Goal: Contribute content: Add original content to the website for others to see

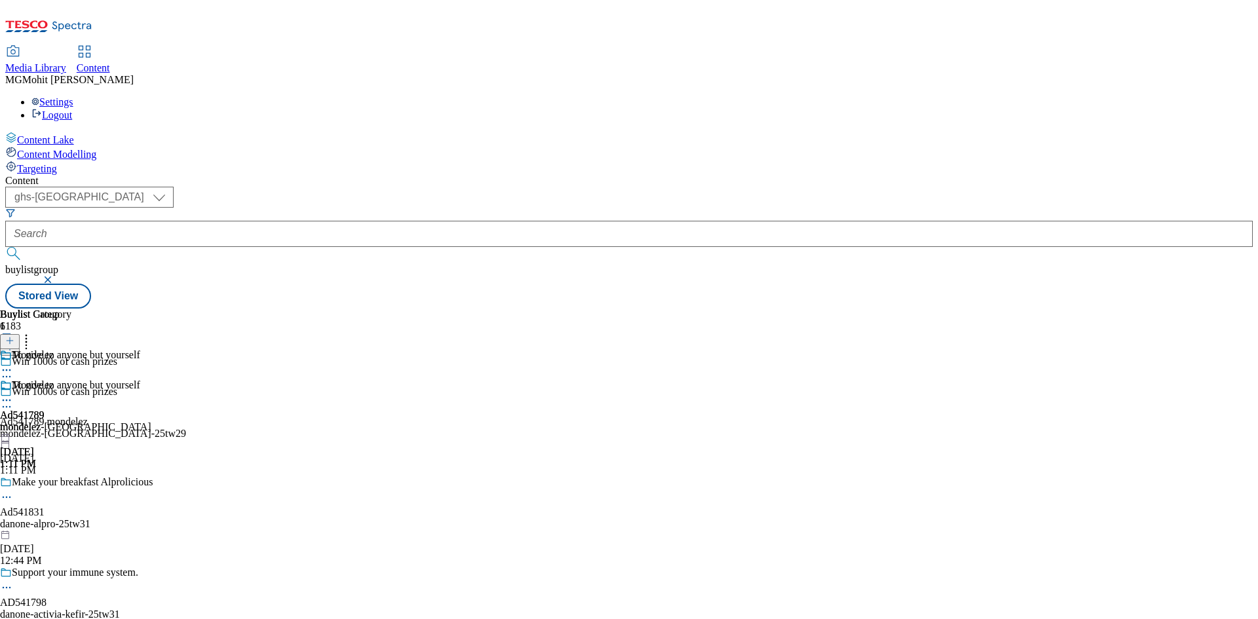
select select "ghs-[GEOGRAPHIC_DATA]"
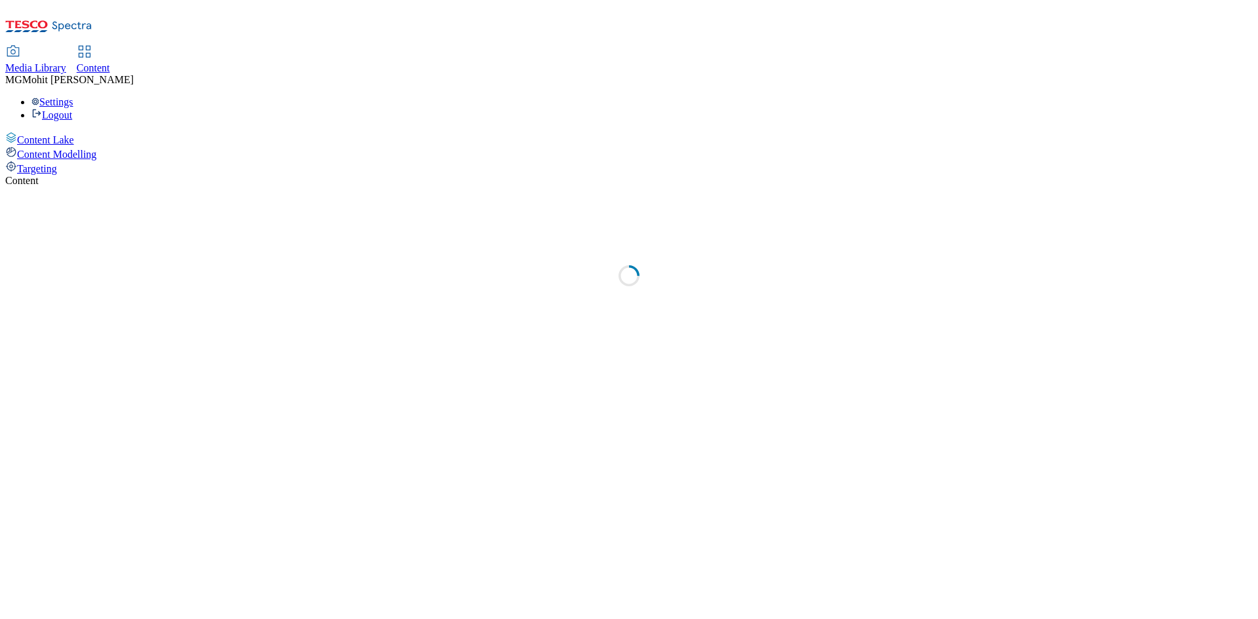
select select "ghs-uk"
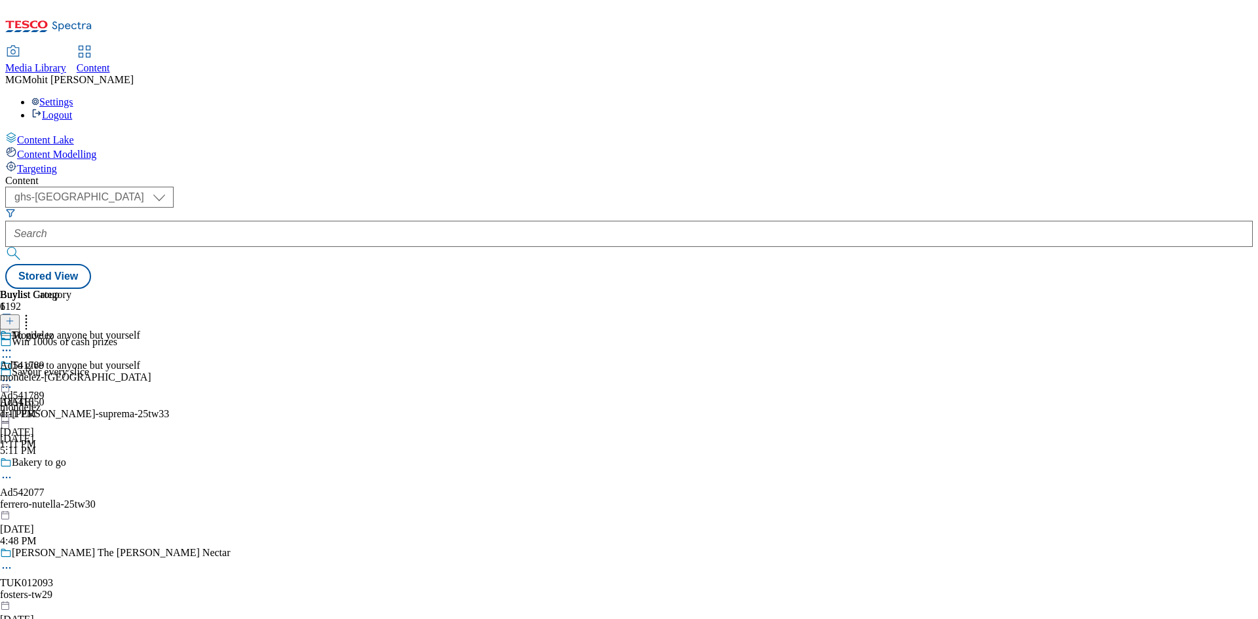
drag, startPoint x: 565, startPoint y: 381, endPoint x: 301, endPoint y: 132, distance: 363.0
click at [140, 381] on div "To give to anyone but yourself Ad541789 mondelez Sep 9, 2025 1:11 PM" at bounding box center [70, 405] width 140 height 90
click at [14, 323] on icon at bounding box center [9, 327] width 9 height 9
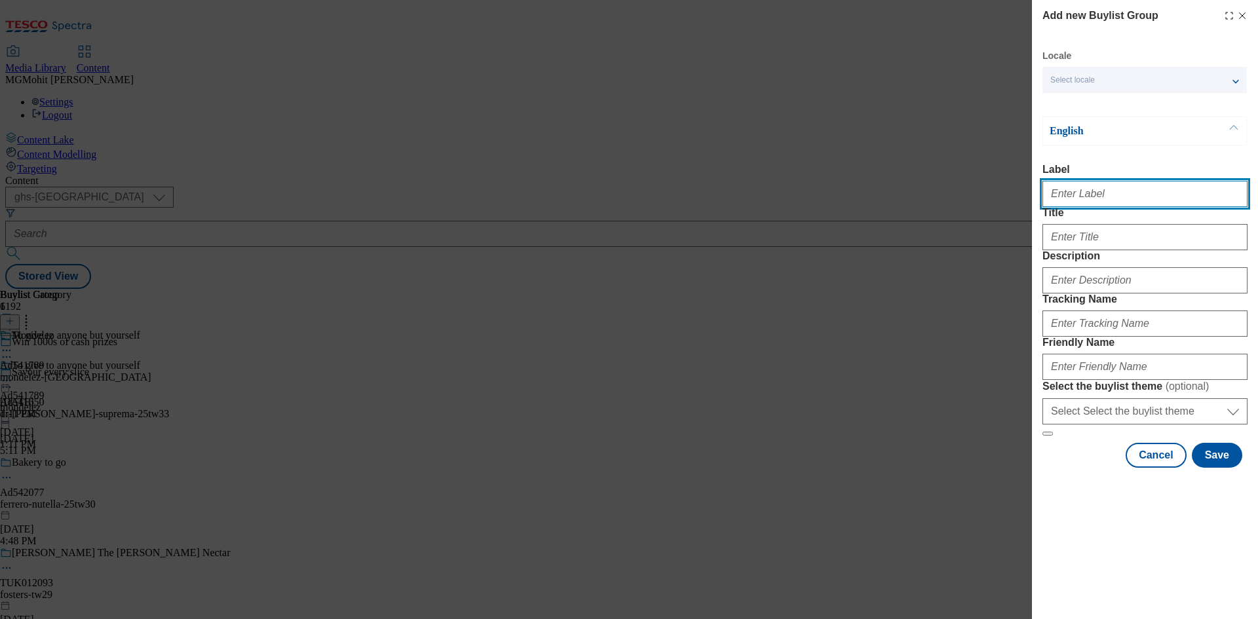
click at [1082, 195] on input "Label" at bounding box center [1145, 194] width 205 height 26
paste input "Ad541436 muller-dairy"
type input "Ad541436 muller-dairy"
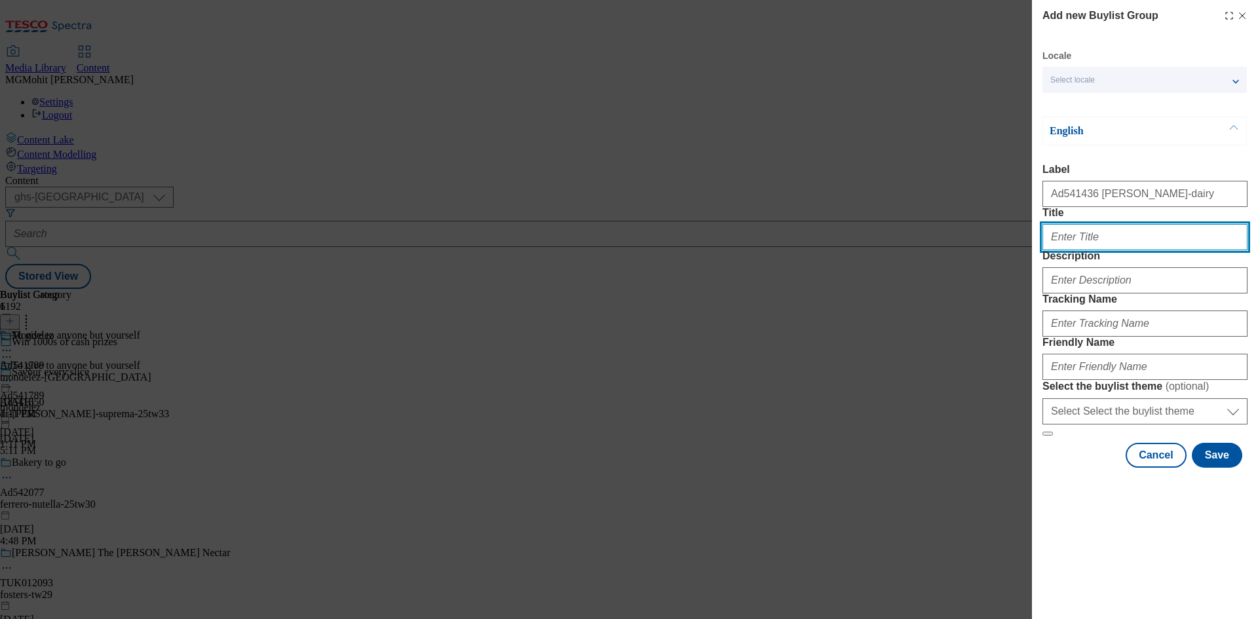
paste input "Spoon it like you love it"
type input "Spoon it like you love it"
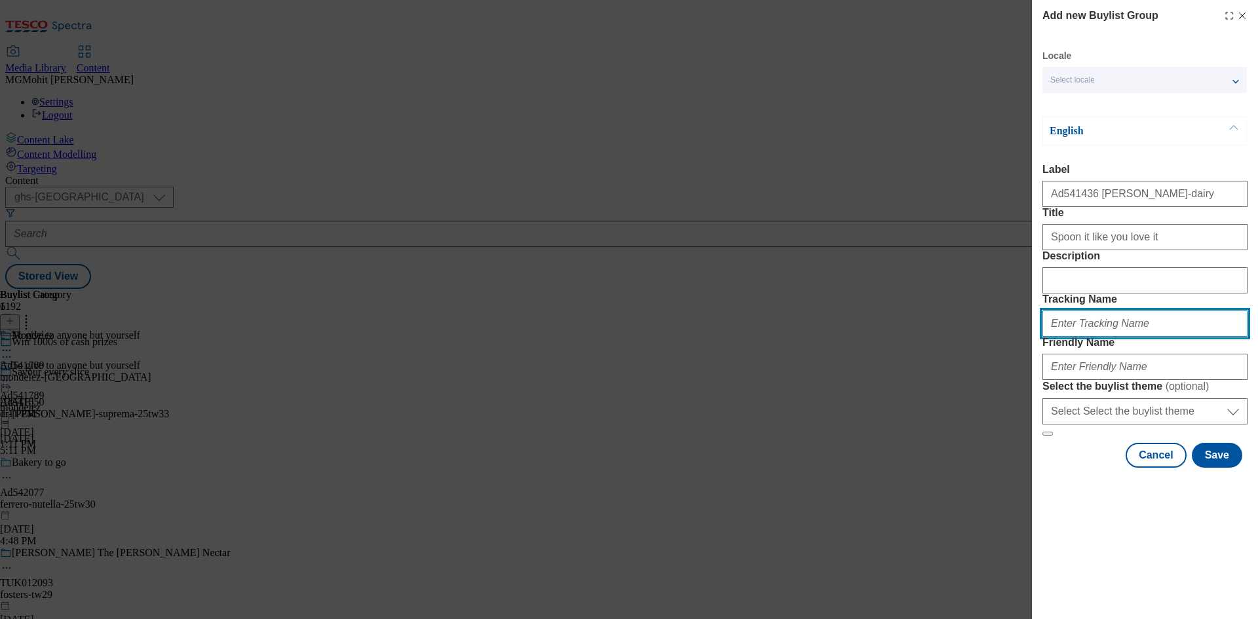
paste input "DH_AD541436"
type input "DH_AD541436"
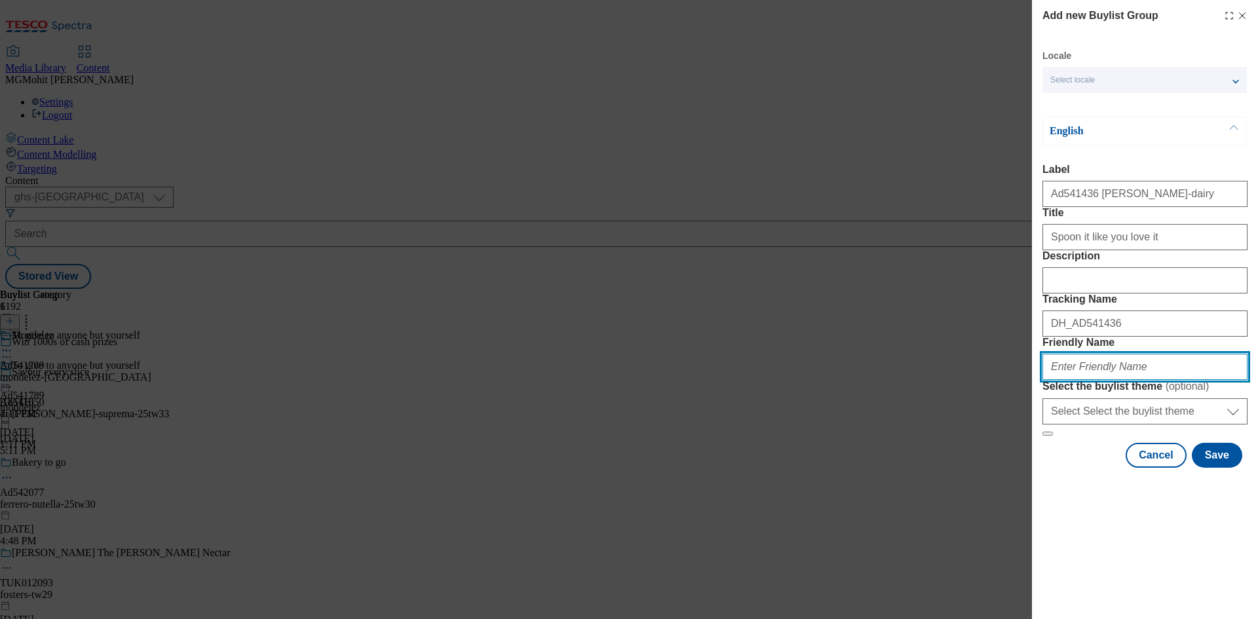
paste input "muller-dairy-muller-light-25tw31"
type input "muller-dairy-muller-light-25tw31"
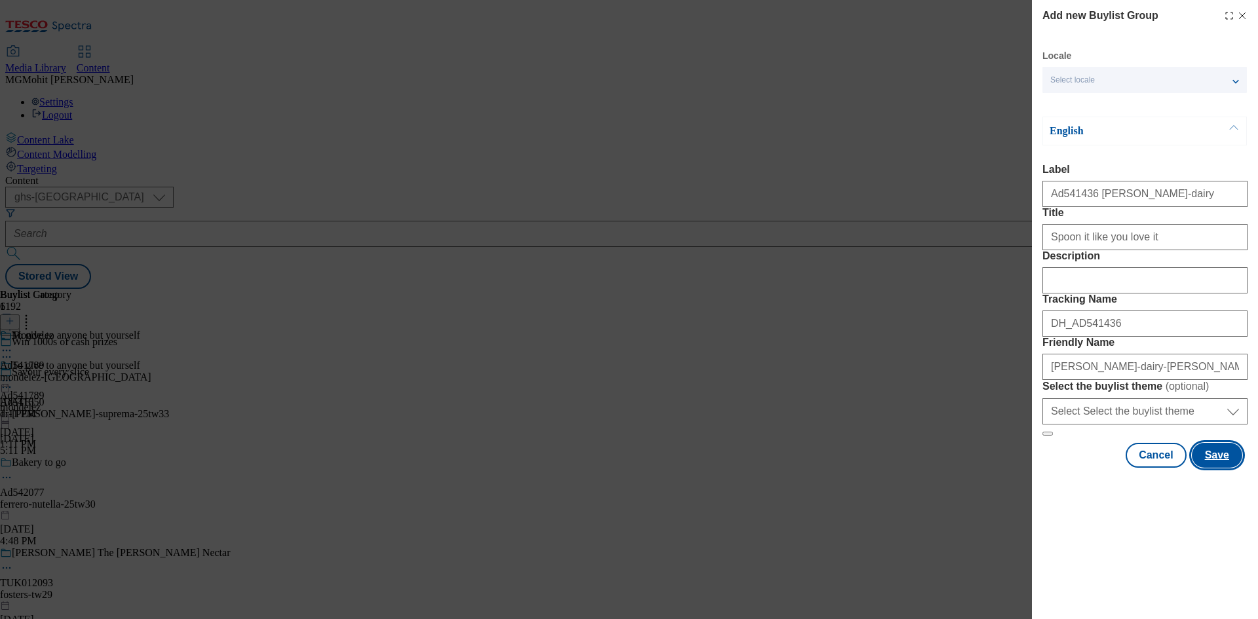
click at [1215, 468] on button "Save" at bounding box center [1217, 455] width 50 height 25
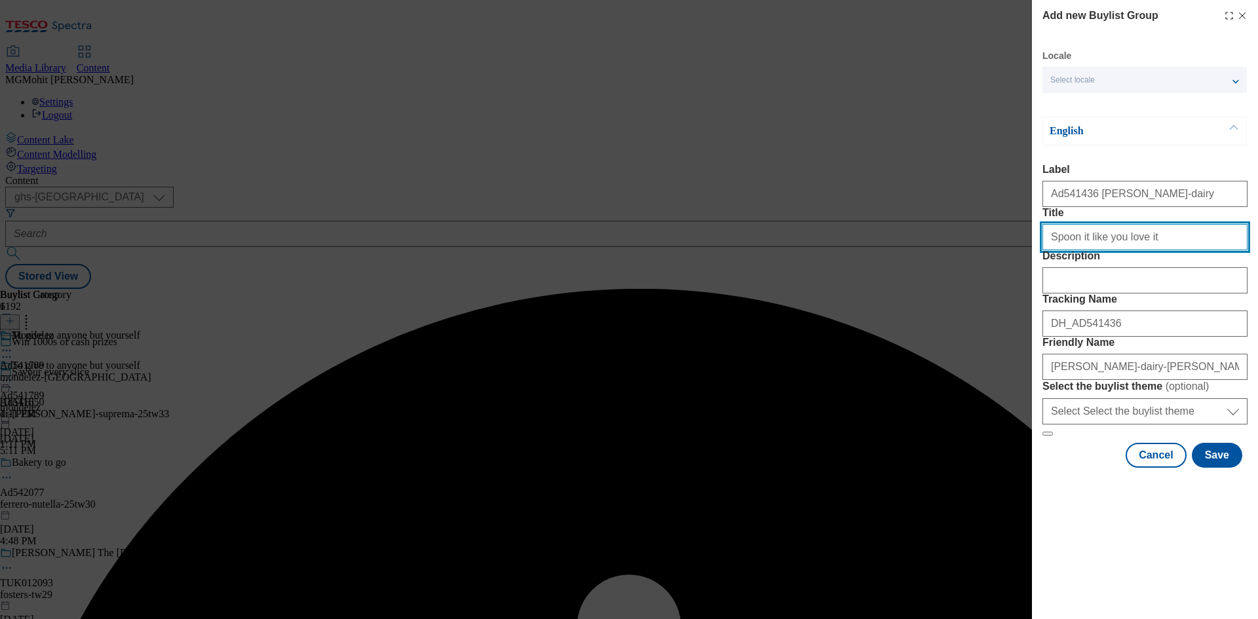
click at [1167, 250] on input "Spoon it like you love it" at bounding box center [1145, 237] width 205 height 26
type input "Spoon it like you love it"
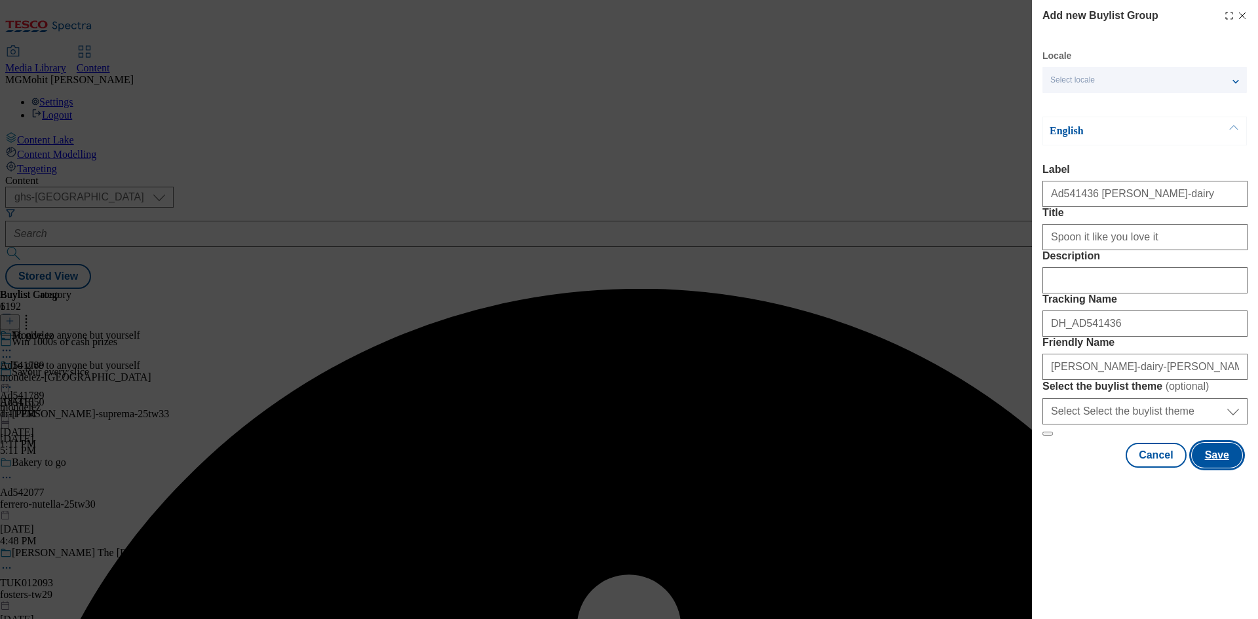
click at [1222, 468] on button "Save" at bounding box center [1217, 455] width 50 height 25
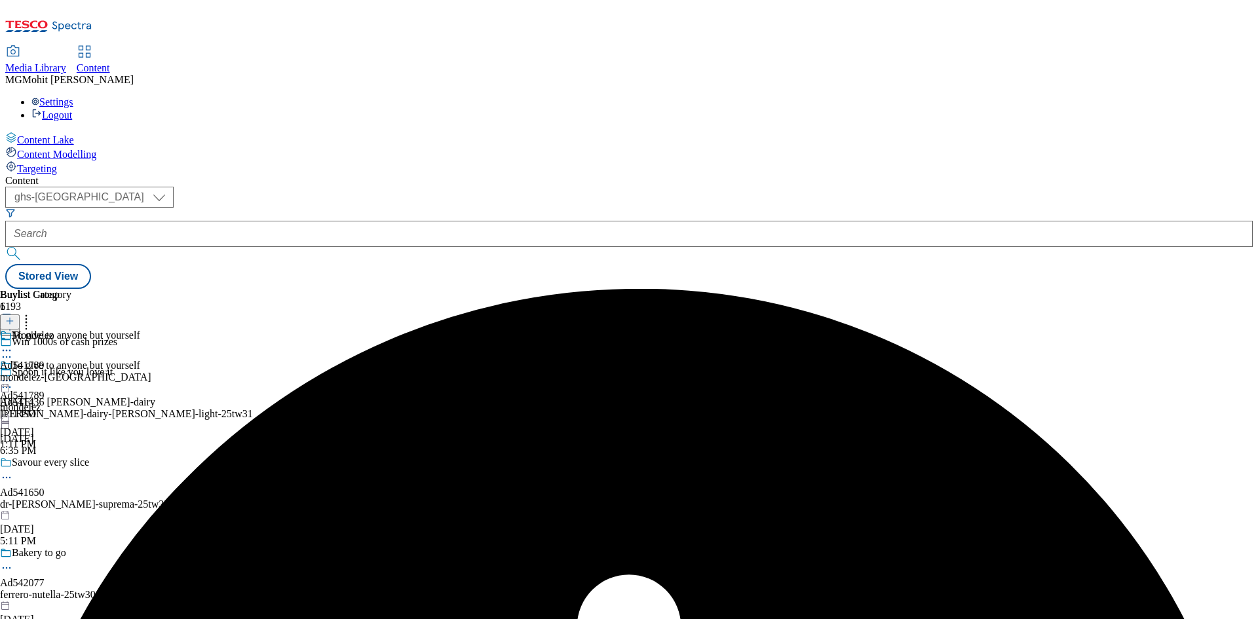
click at [253, 408] on div "muller-dairy-muller-light-25tw31" at bounding box center [126, 414] width 253 height 12
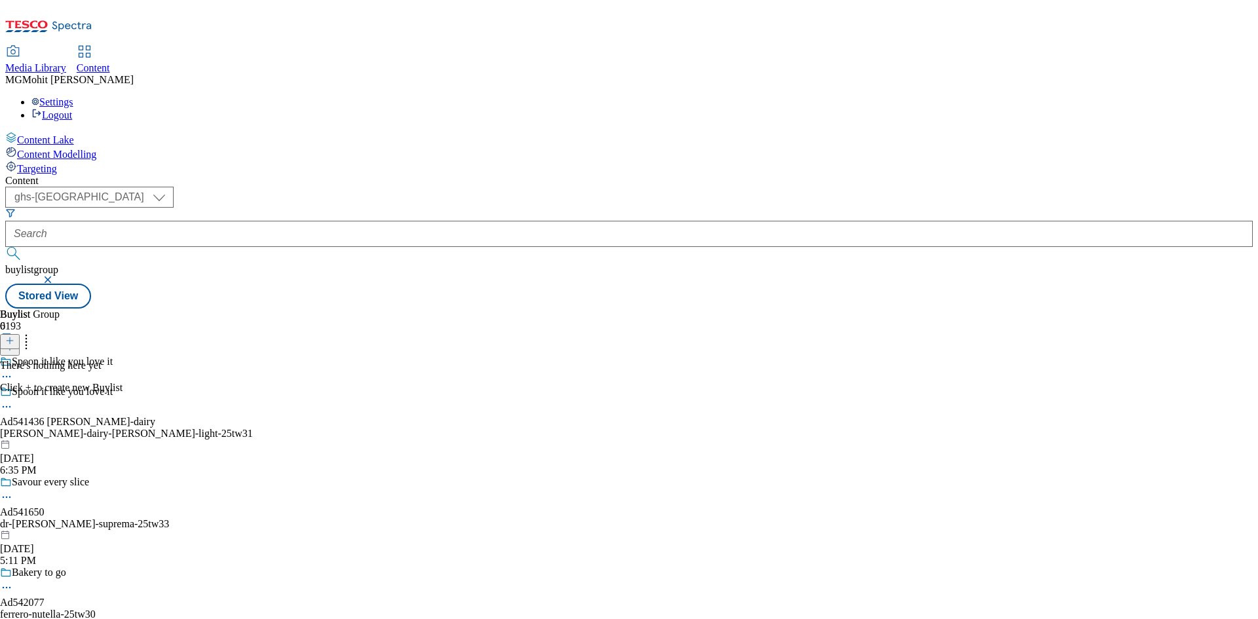
click at [253, 428] on div "muller-dairy-muller-light-25tw31" at bounding box center [126, 434] width 253 height 12
click at [20, 334] on button at bounding box center [10, 341] width 20 height 15
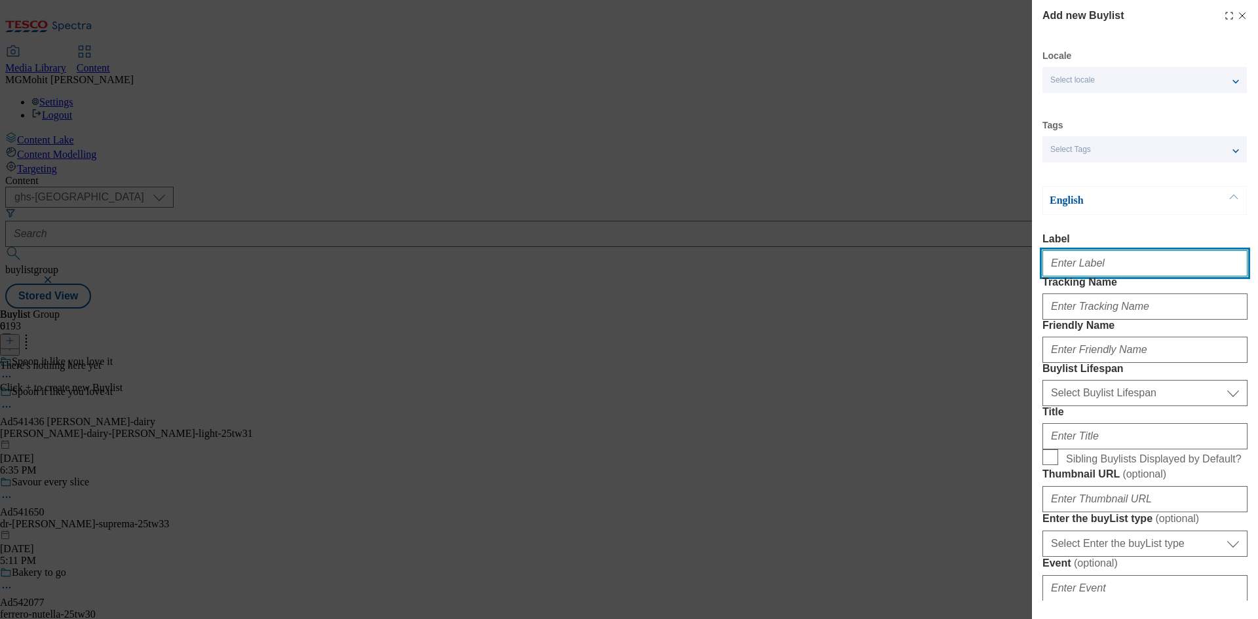
click at [1069, 271] on input "Label" at bounding box center [1145, 263] width 205 height 26
paste input "Ad541436"
type input "Ad541436"
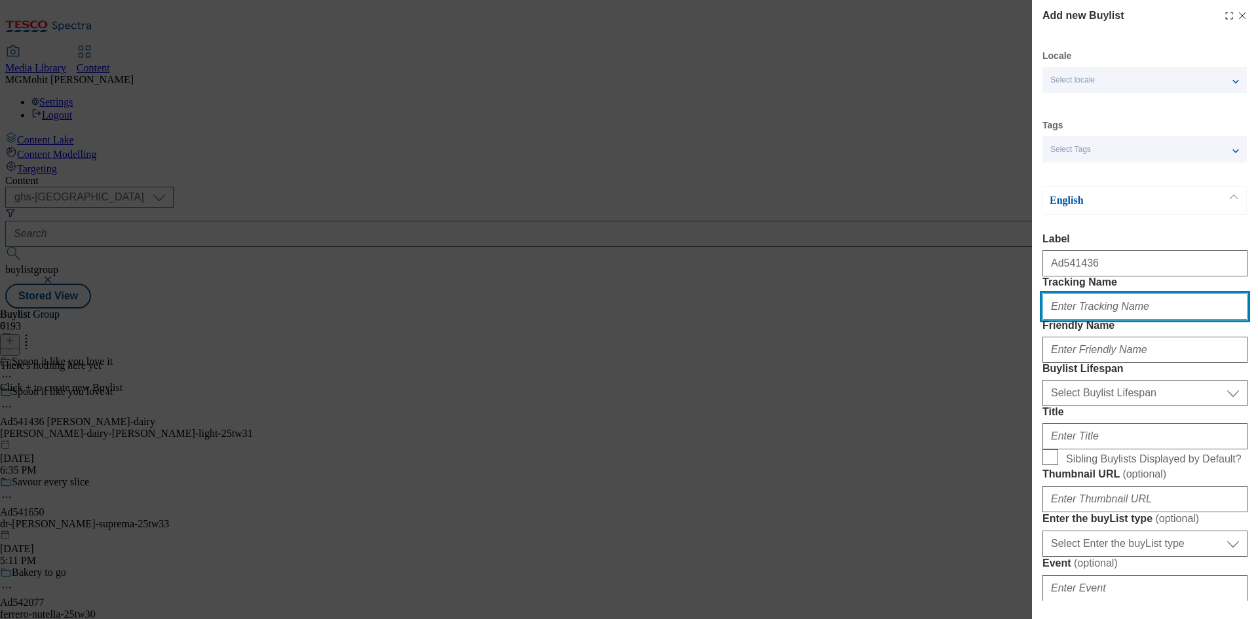
paste input "DH_AD541436"
type input "DH_AD541436"
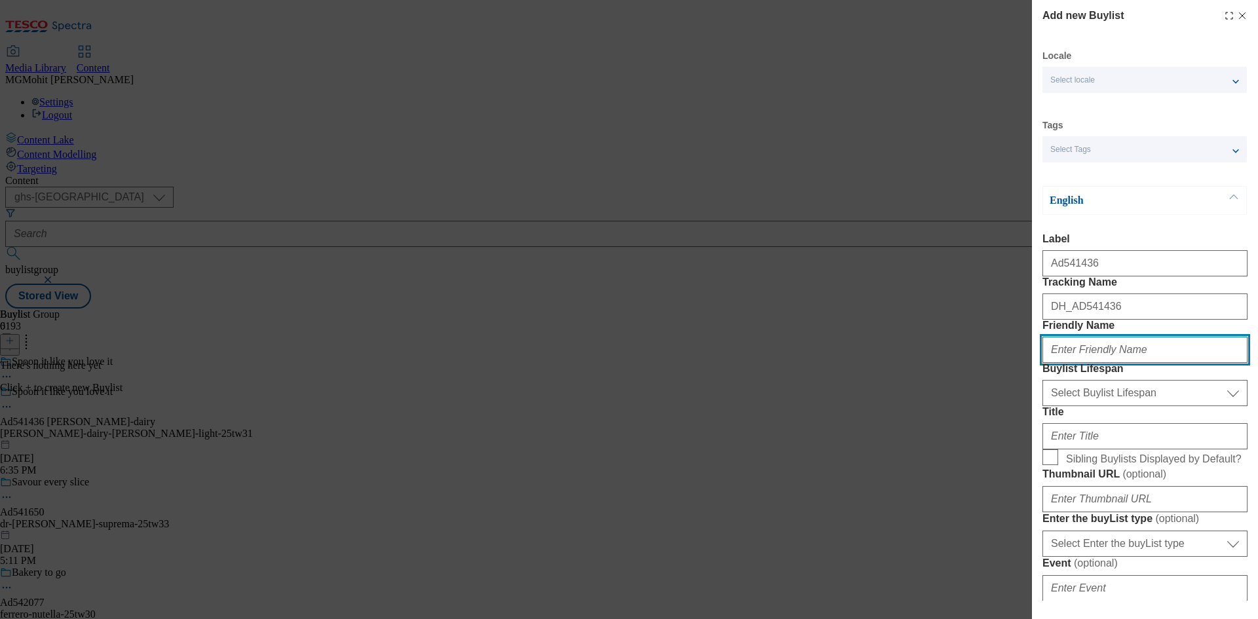
paste input "muller-dairy"
type input "muller-dairy"
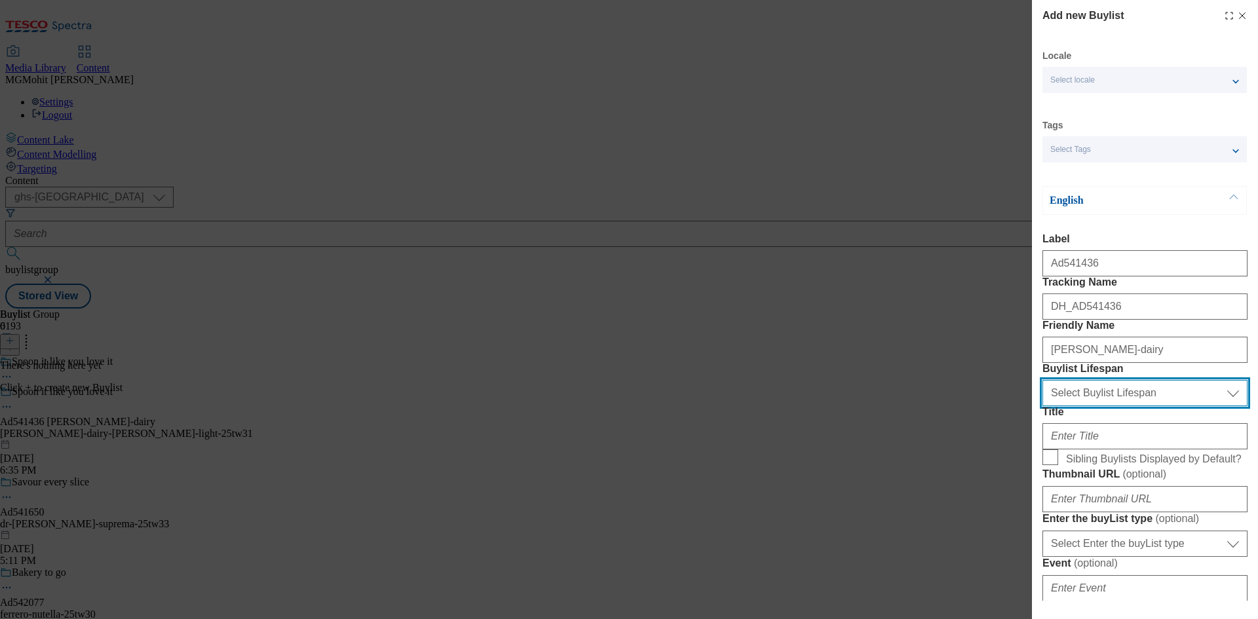
drag, startPoint x: 1099, startPoint y: 469, endPoint x: 1094, endPoint y: 477, distance: 10.0
click at [1099, 406] on select "Select Buylist Lifespan evergreen seasonal tactical" at bounding box center [1145, 393] width 205 height 26
select select "tactical"
click at [1043, 406] on select "Select Buylist Lifespan evergreen seasonal tactical" at bounding box center [1145, 393] width 205 height 26
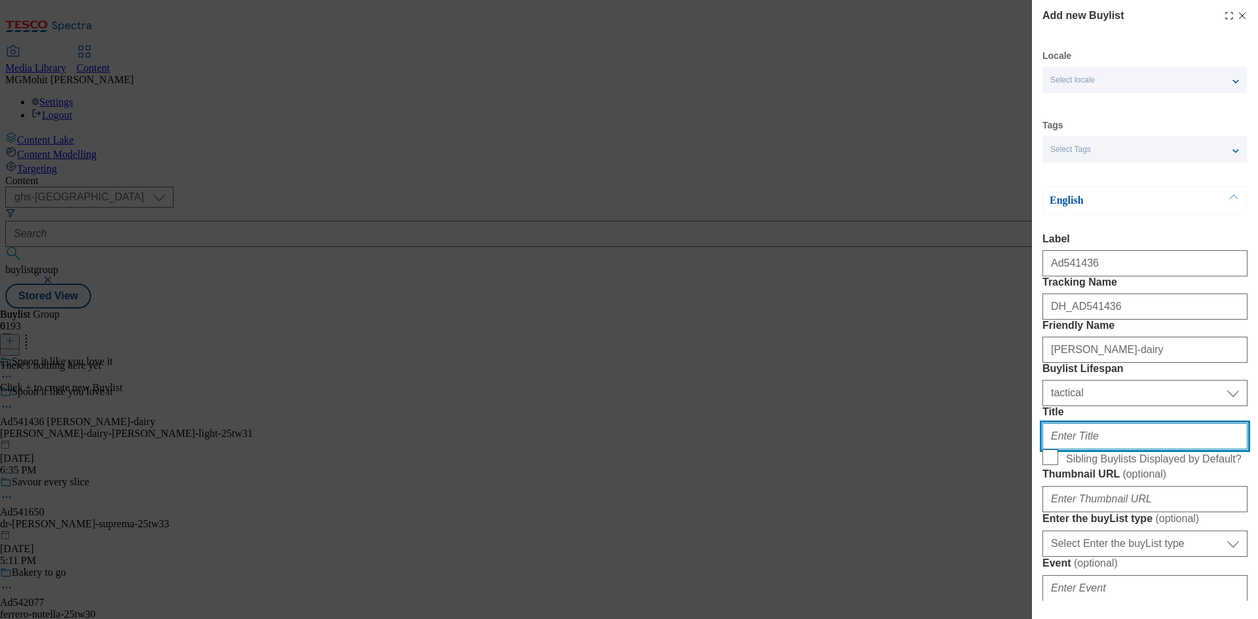
click at [1065, 450] on input "Title" at bounding box center [1145, 436] width 205 height 26
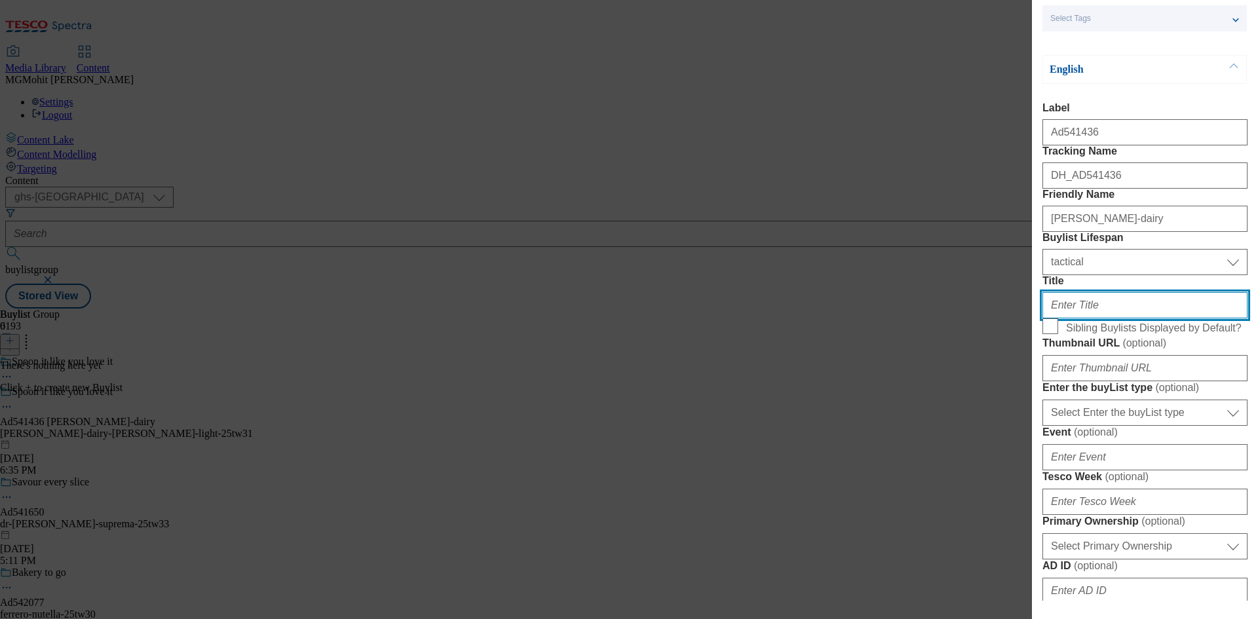
paste input "Get the good going"
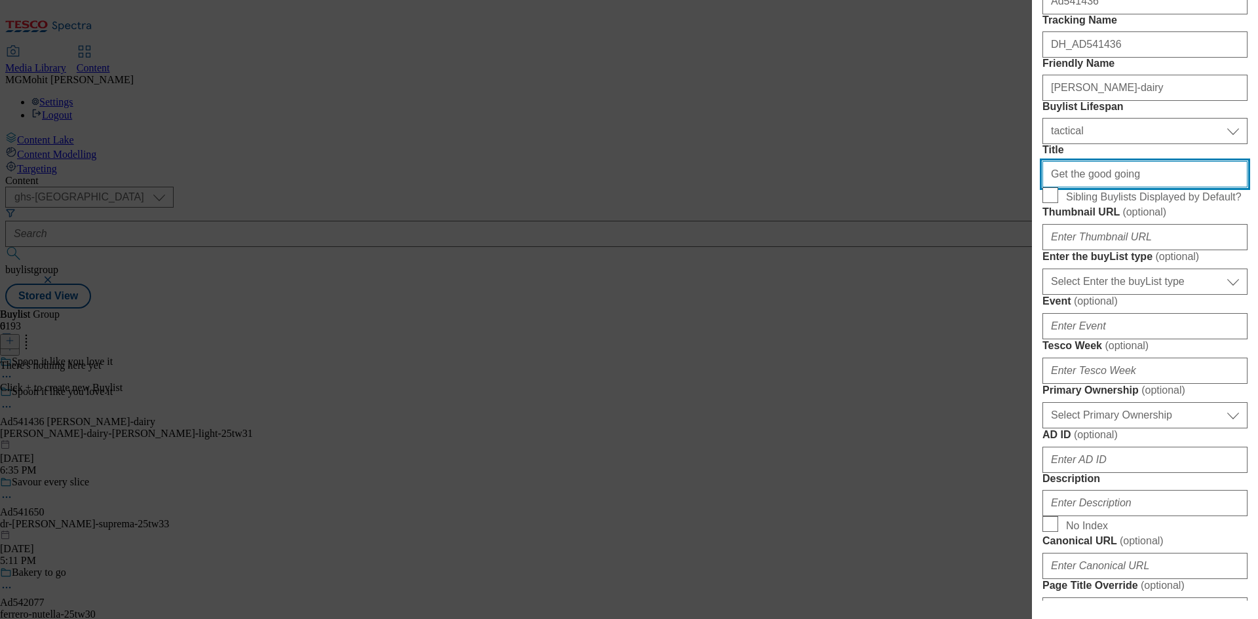
type input "Get the good going"
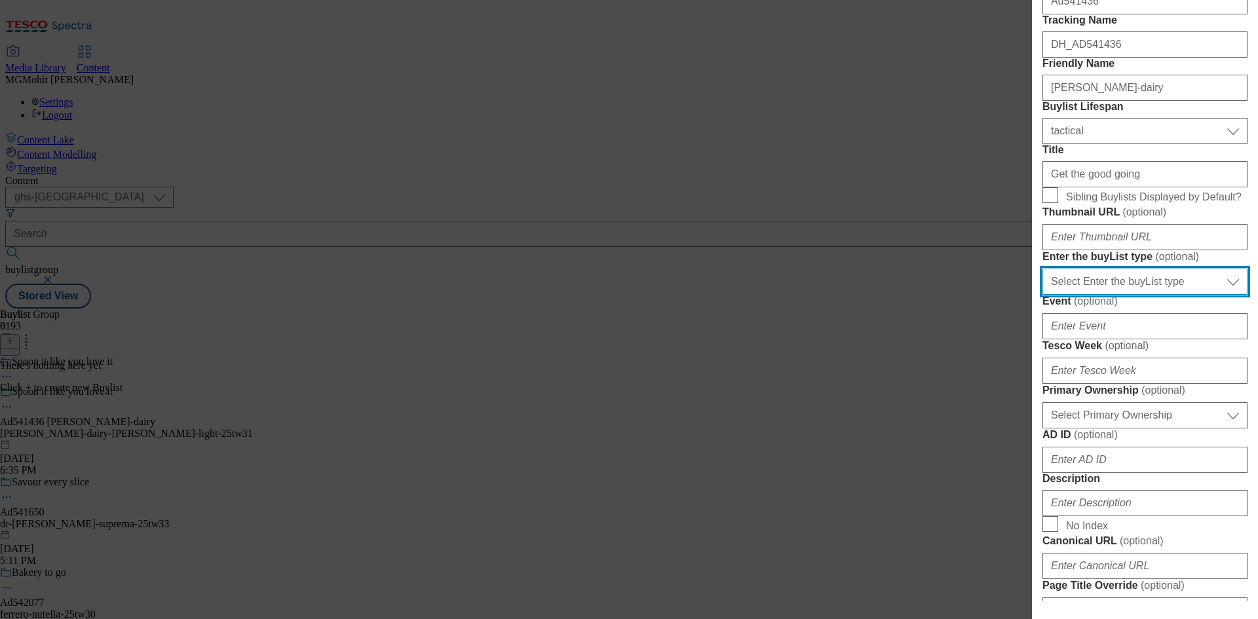
click at [1105, 295] on select "Select Enter the buyList type event supplier funded long term >4 weeks supplier…" at bounding box center [1145, 282] width 205 height 26
select select "supplier funded short term 1-3 weeks"
click at [1043, 295] on select "Select Enter the buyList type event supplier funded long term >4 weeks supplier…" at bounding box center [1145, 282] width 205 height 26
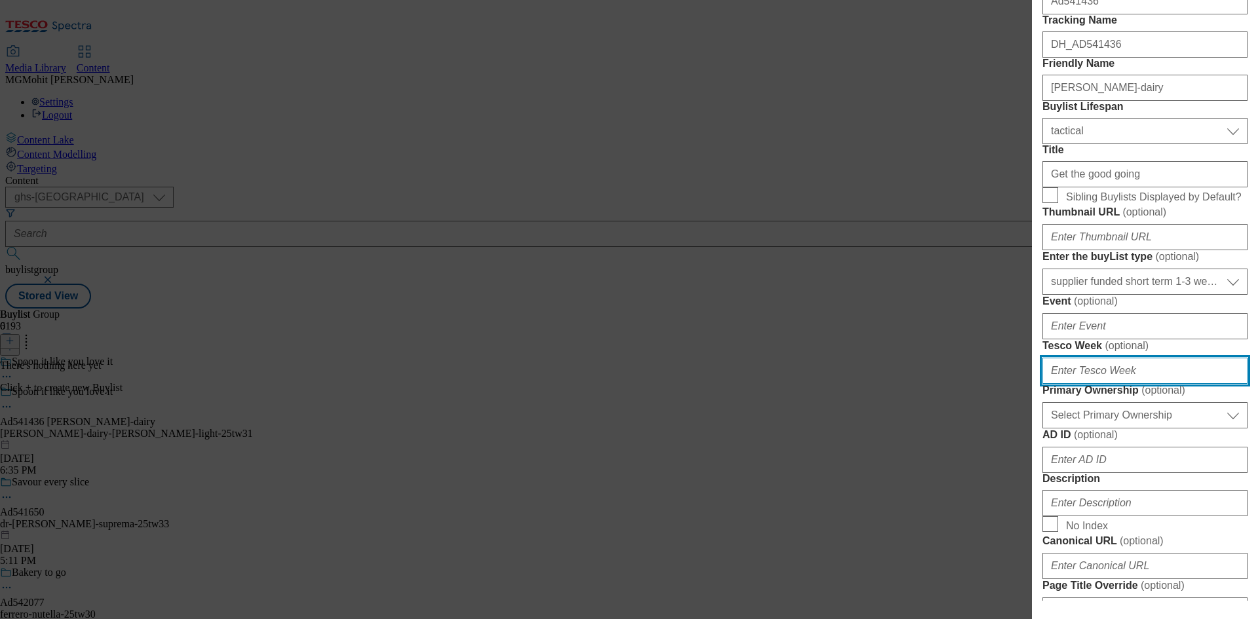
click at [1075, 384] on input "Tesco Week ( optional )" at bounding box center [1145, 371] width 205 height 26
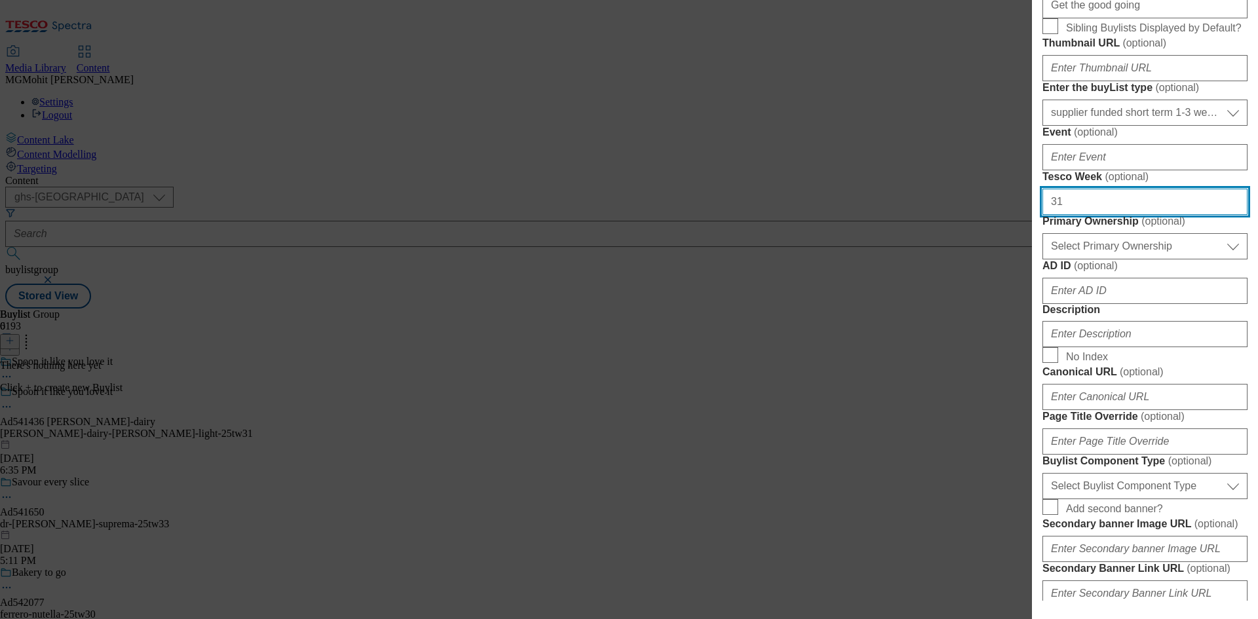
scroll to position [459, 0]
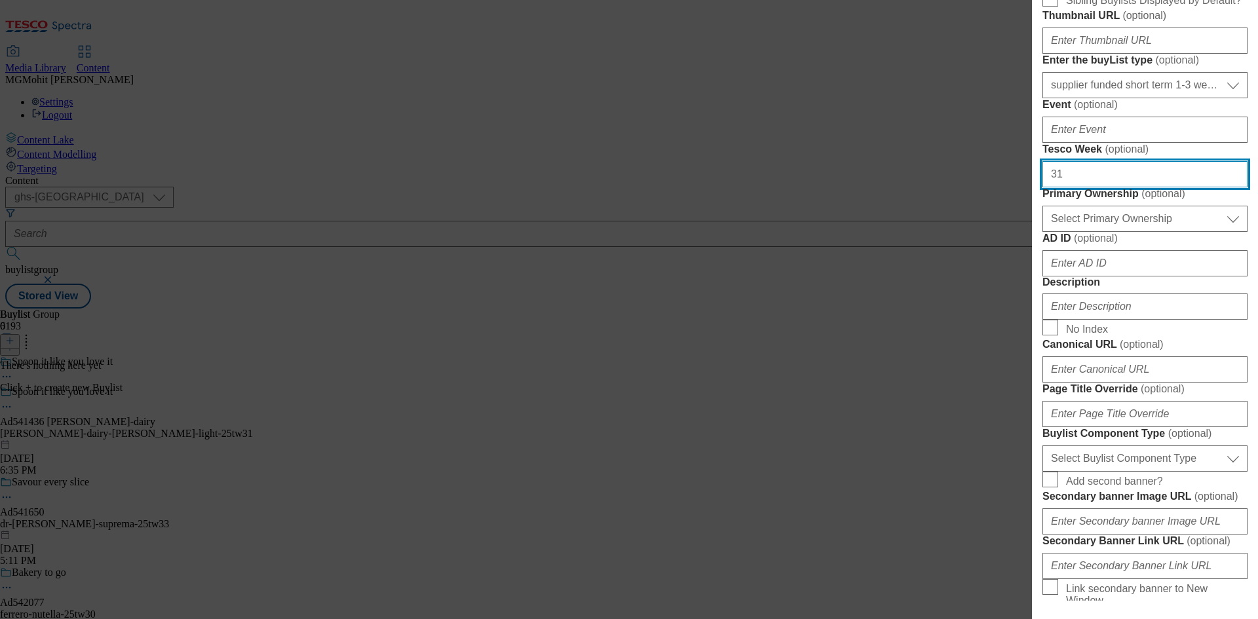
type input "31"
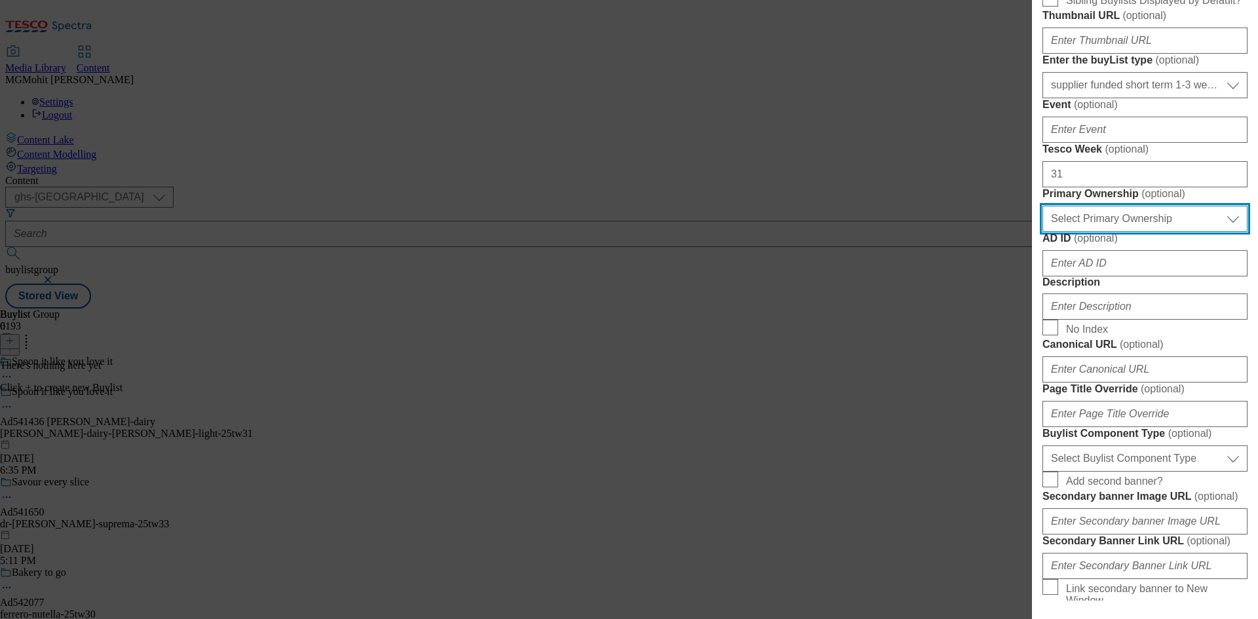
click at [1103, 232] on select "Select Primary Ownership tesco dunnhumby" at bounding box center [1145, 219] width 205 height 26
select select "dunnhumby"
click at [1043, 232] on select "Select Primary Ownership tesco dunnhumby" at bounding box center [1145, 219] width 205 height 26
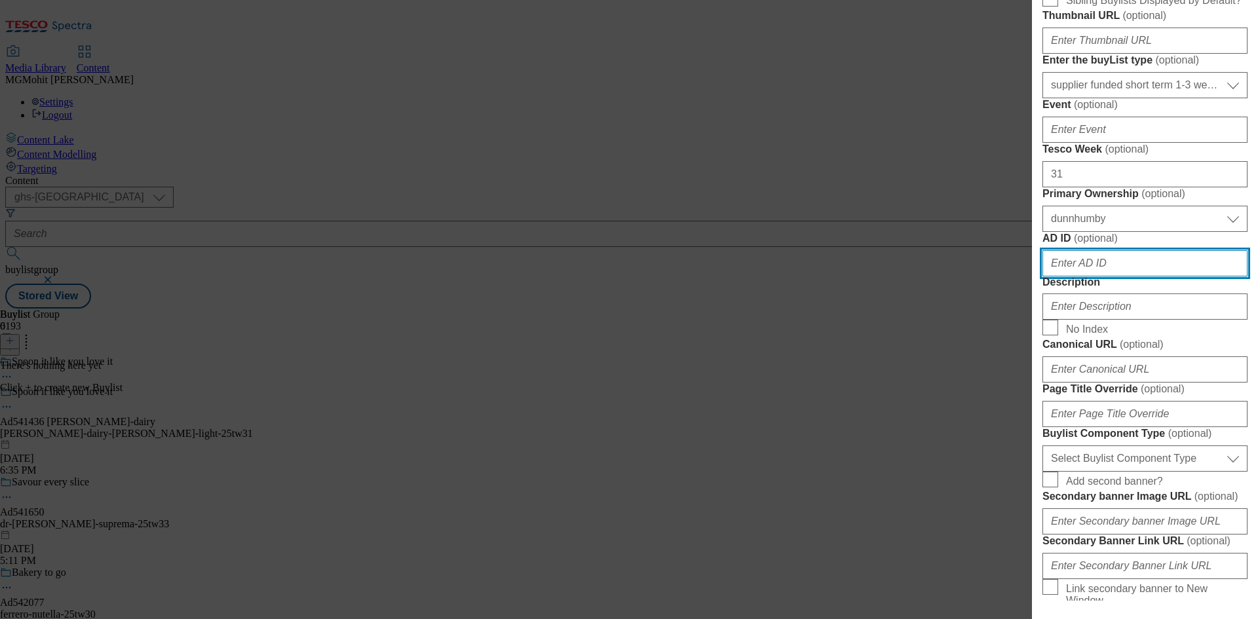
click at [1064, 277] on input "AD ID ( optional )" at bounding box center [1145, 263] width 205 height 26
paste input "541436"
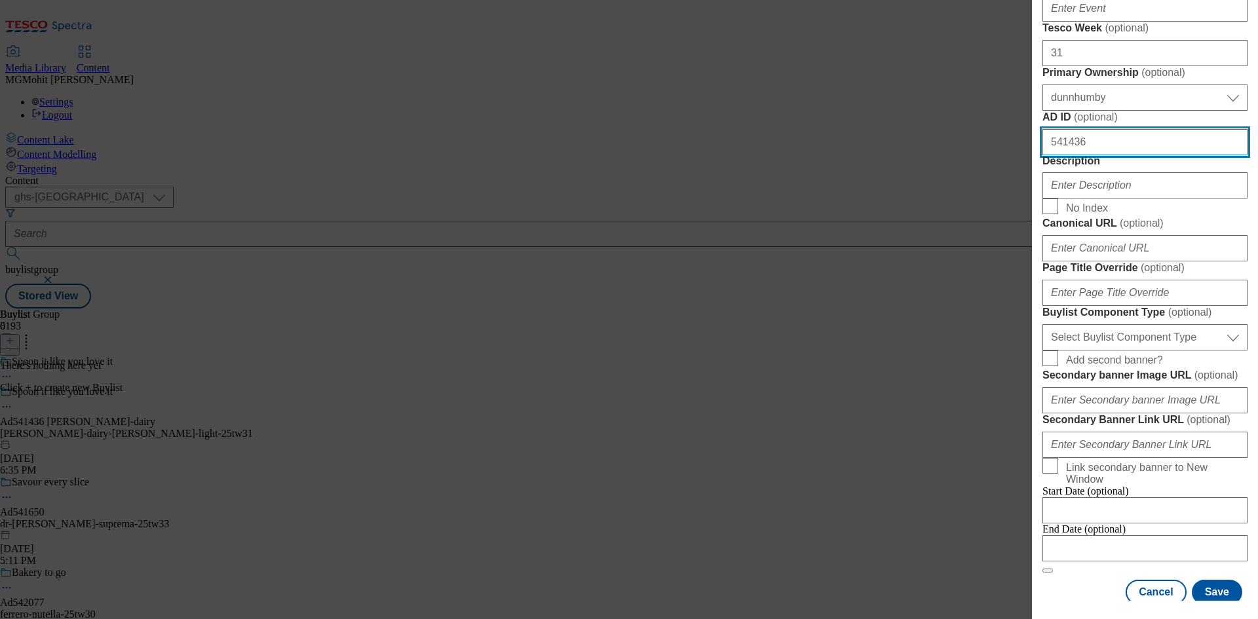
scroll to position [590, 0]
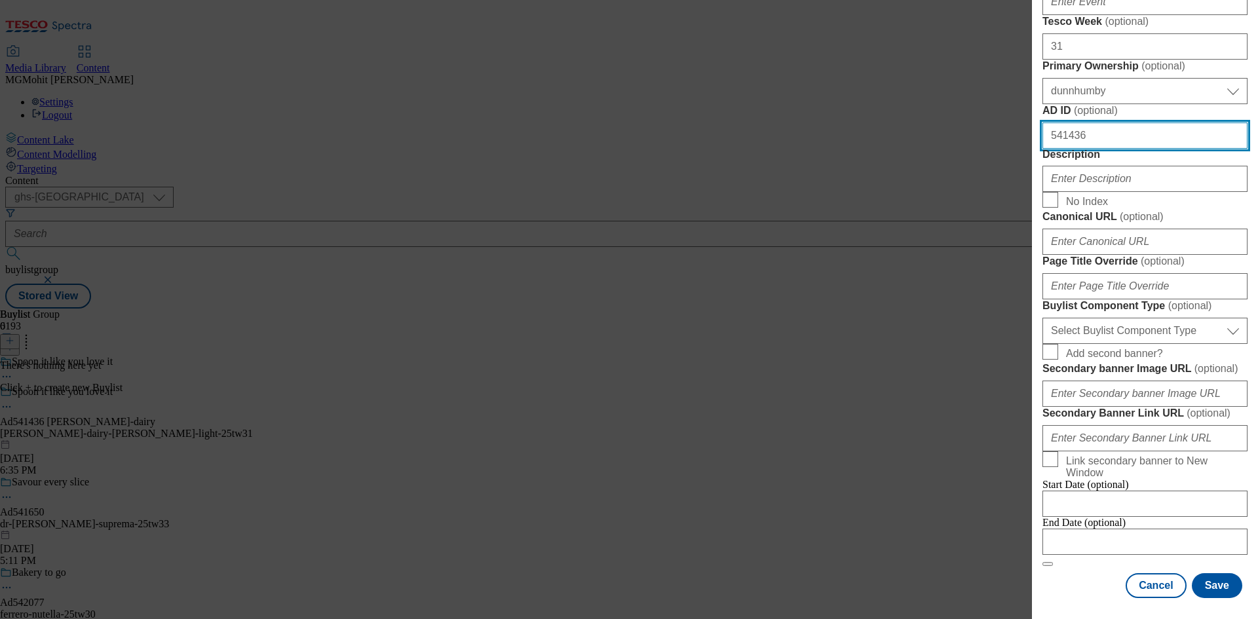
type input "541436"
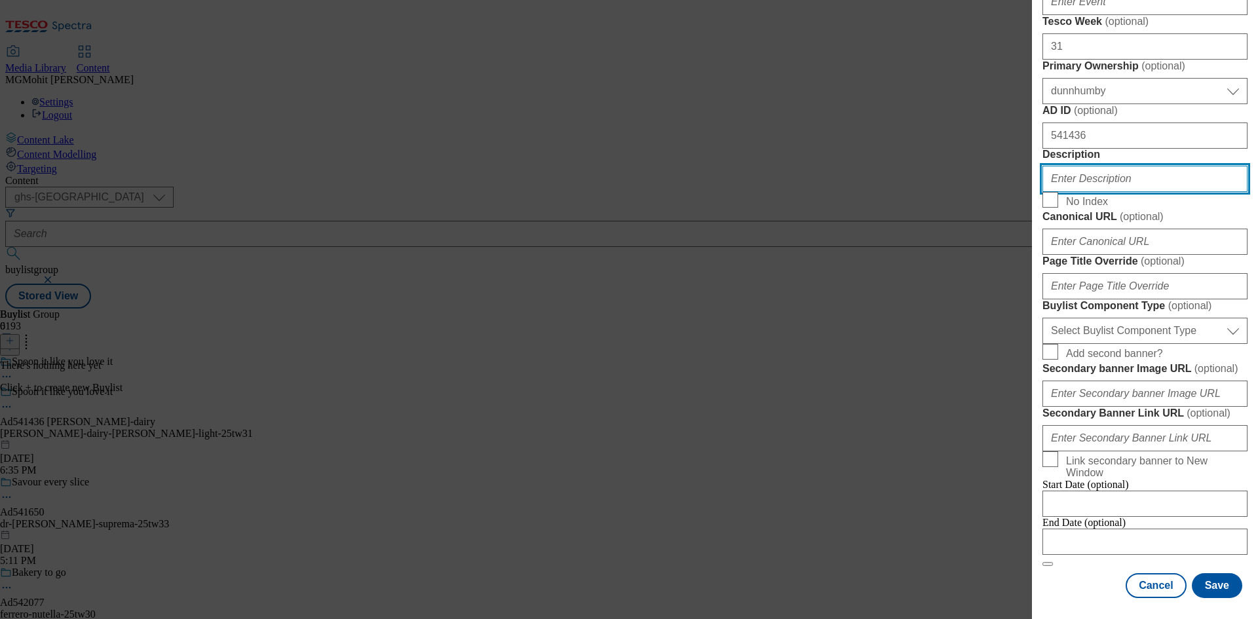
click at [1085, 192] on input "Description" at bounding box center [1145, 179] width 205 height 26
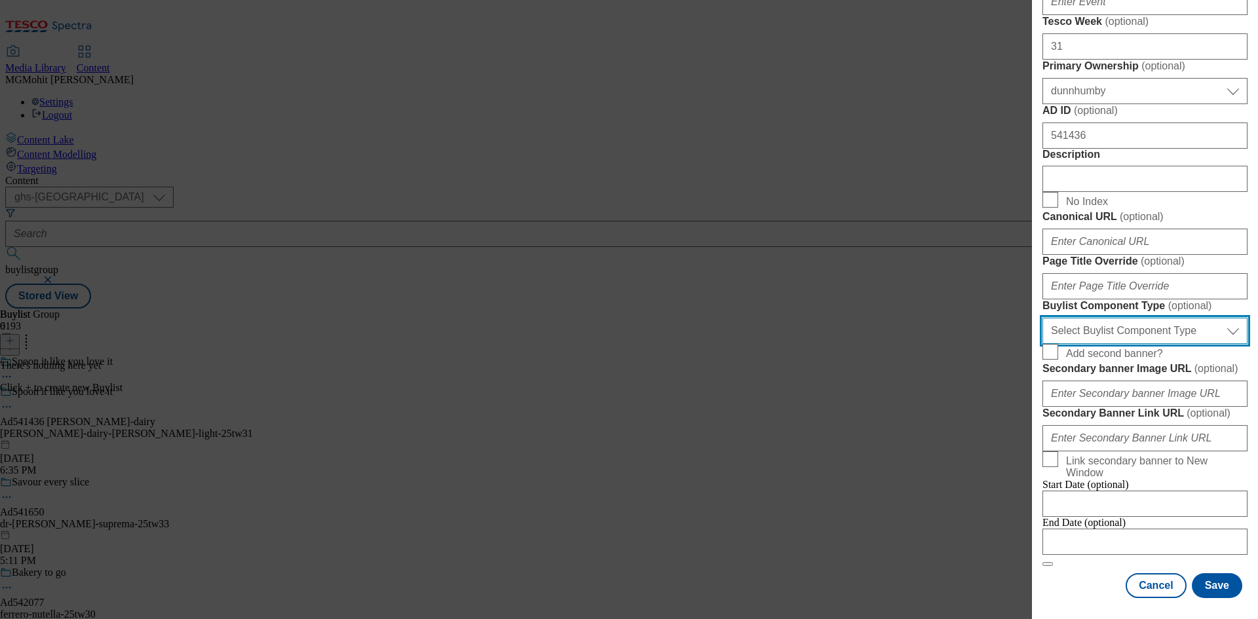
drag, startPoint x: 1093, startPoint y: 405, endPoint x: 1075, endPoint y: 417, distance: 21.8
click at [1093, 344] on select "Select Buylist Component Type Banner Competition Header Meal" at bounding box center [1145, 331] width 205 height 26
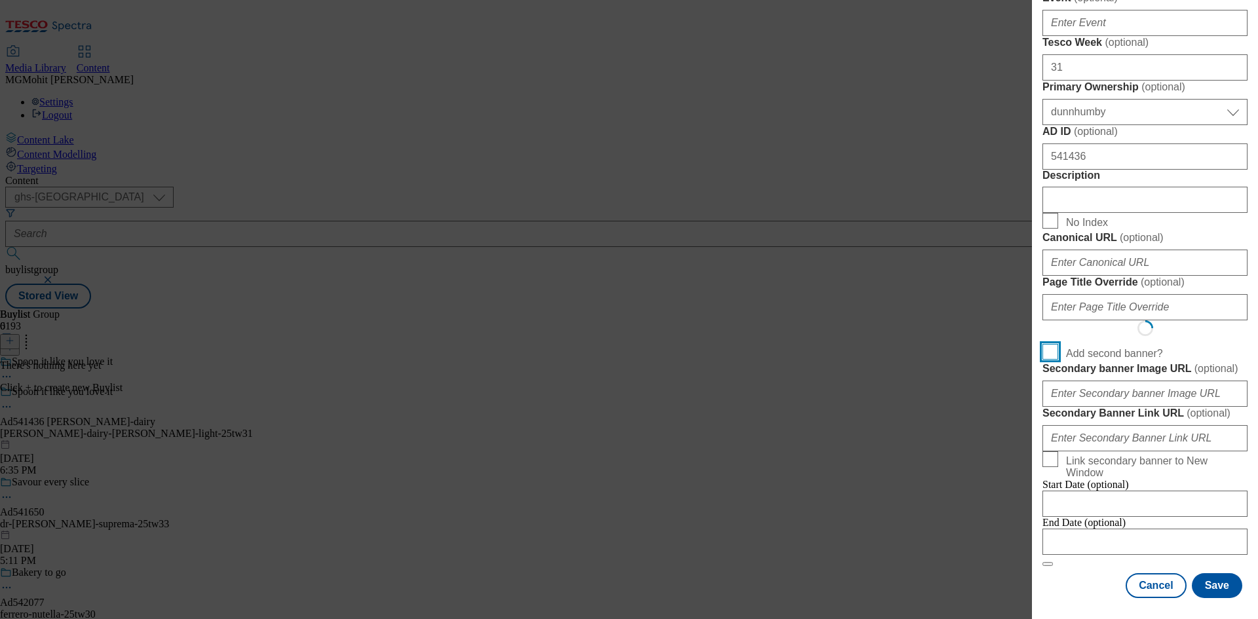
scroll to position [1022, 0]
select select "Banner"
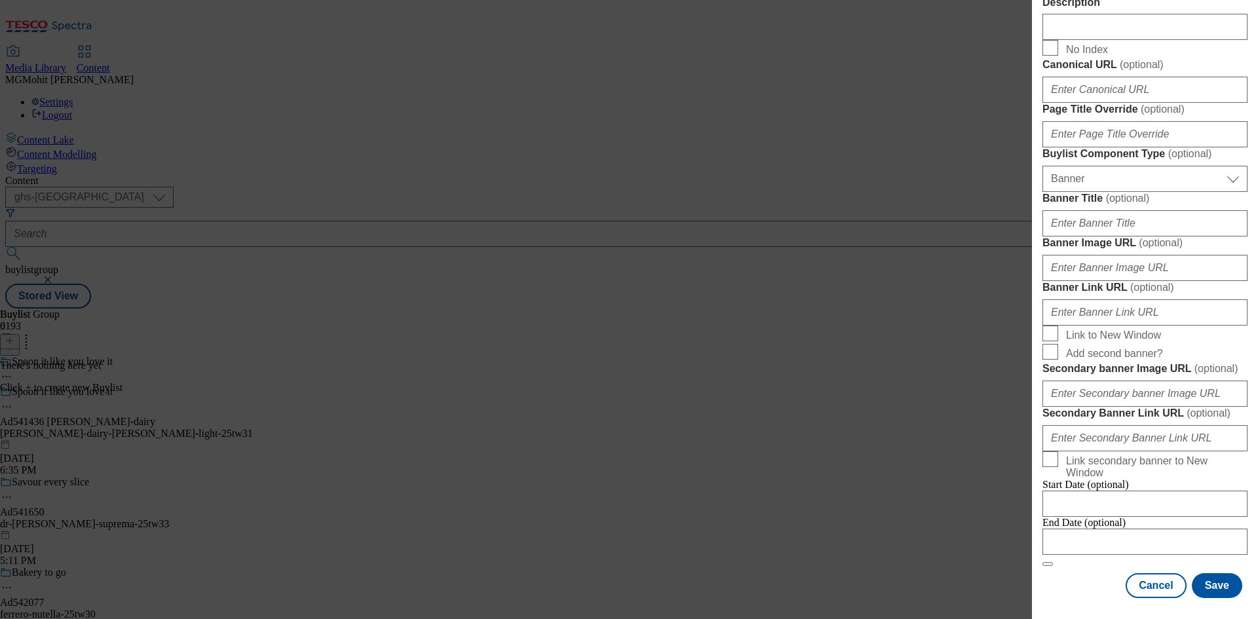
scroll to position [1299, 0]
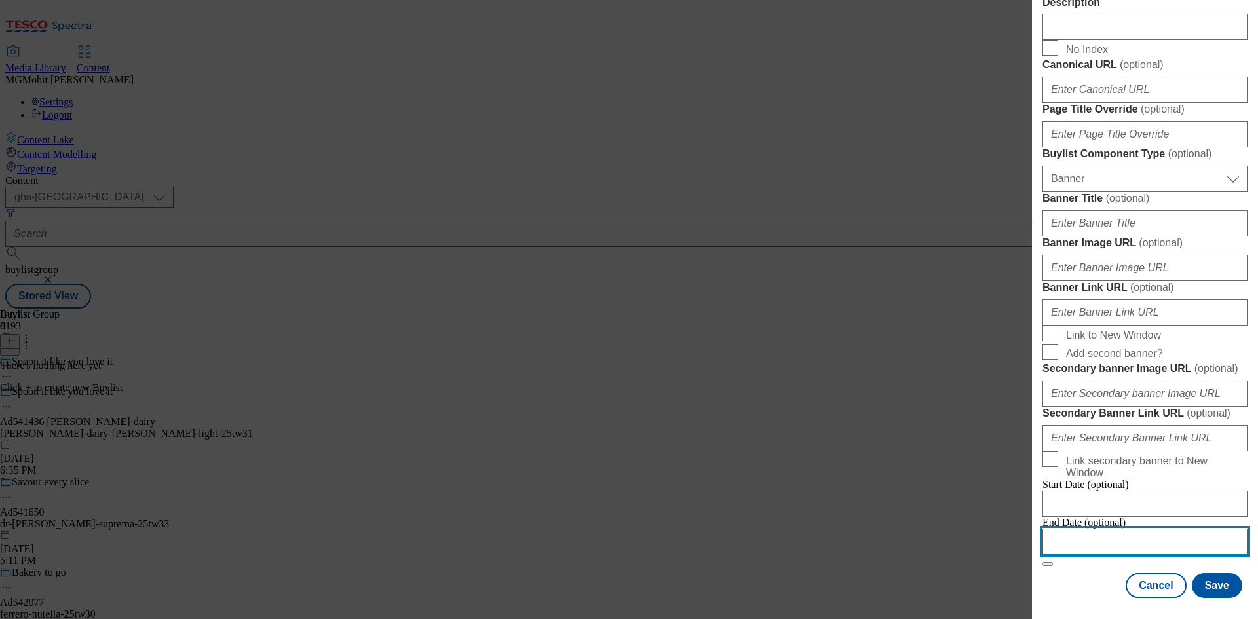
click at [1111, 532] on input "Modal" at bounding box center [1145, 542] width 205 height 26
select select "2025"
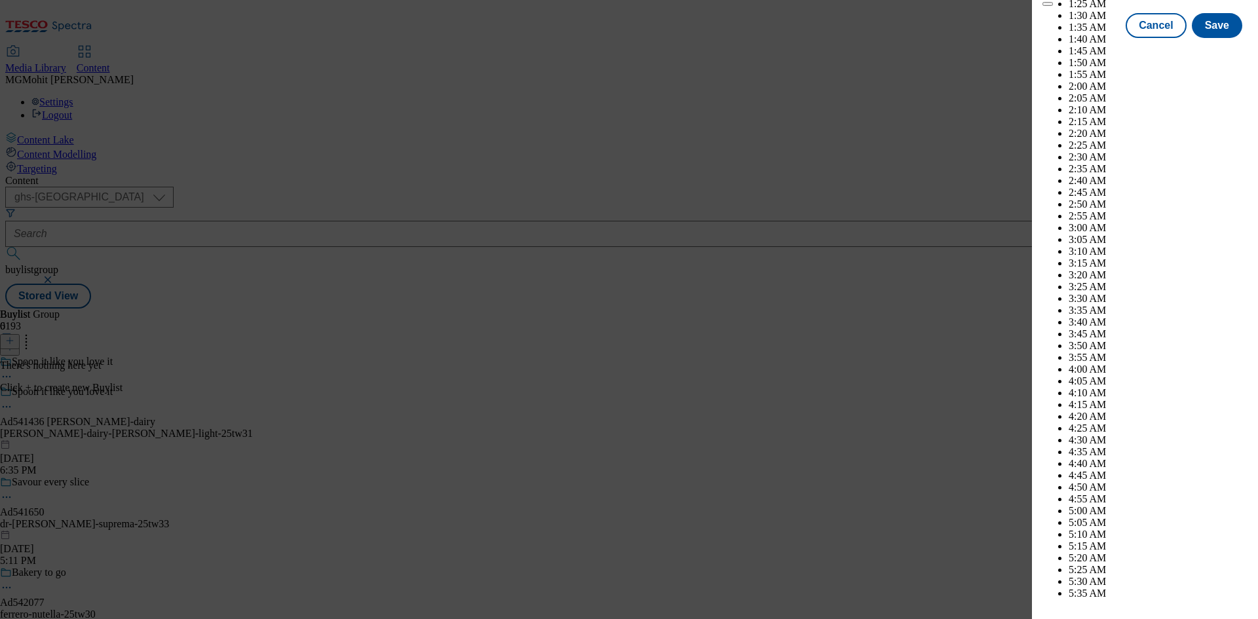
scroll to position [5400, 0]
select select "December"
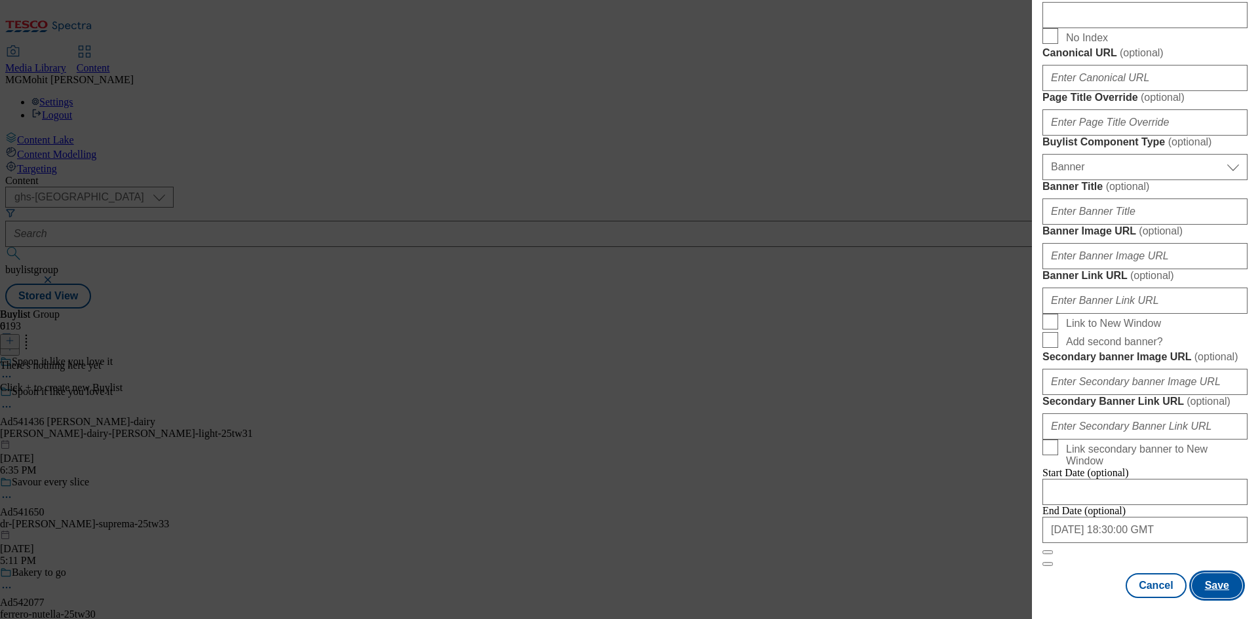
click at [1214, 583] on button "Save" at bounding box center [1217, 585] width 50 height 25
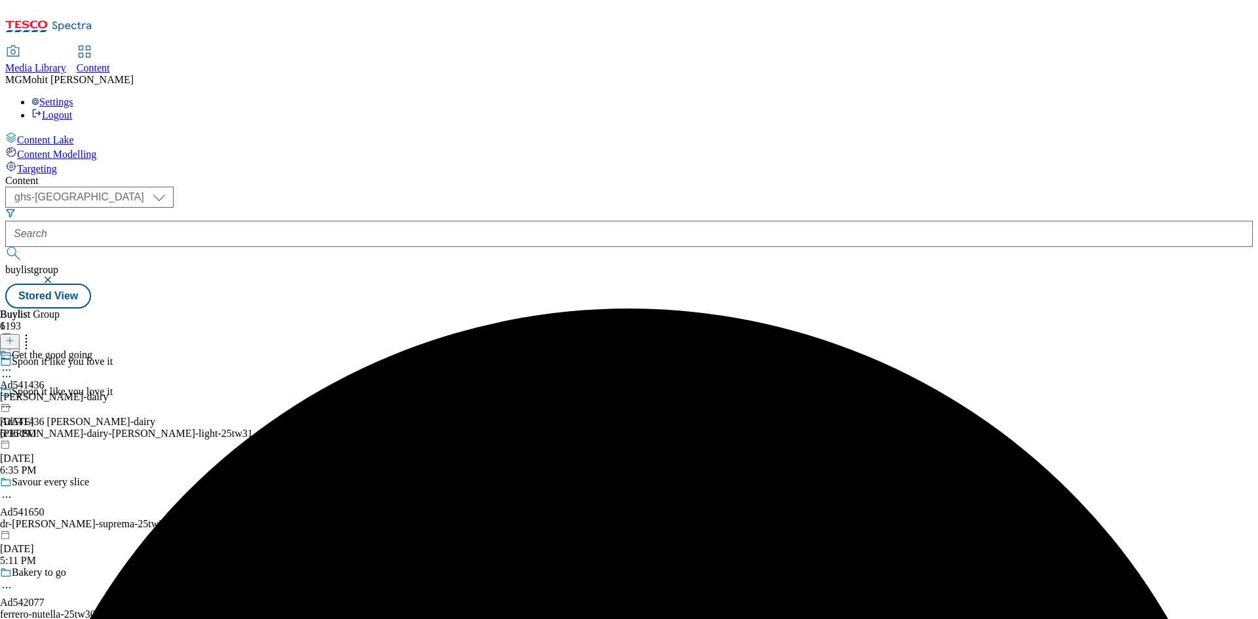
click at [108, 391] on div "muller-dairy" at bounding box center [54, 397] width 108 height 12
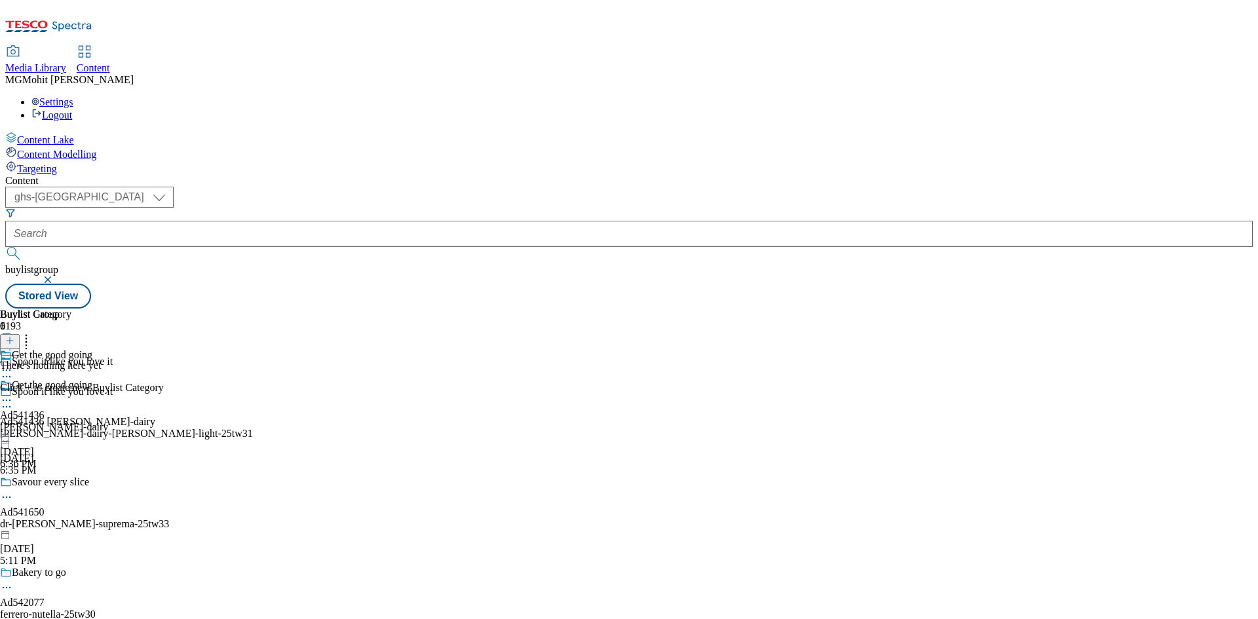
click at [20, 334] on button at bounding box center [10, 341] width 20 height 15
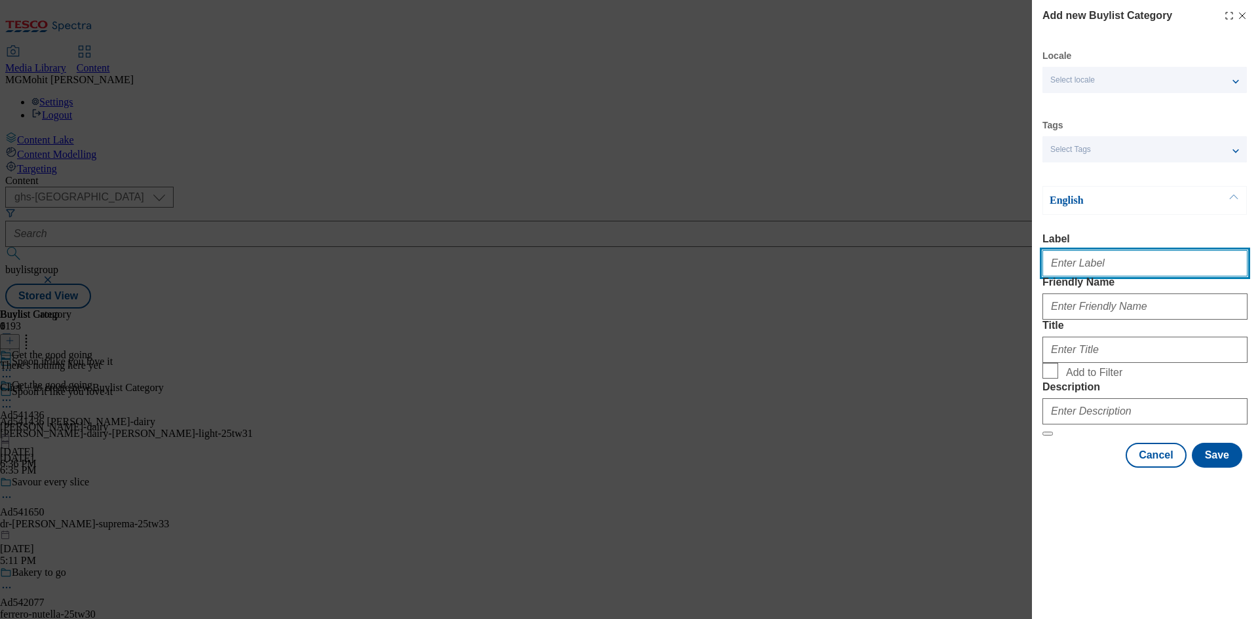
click at [1070, 266] on input "Label" at bounding box center [1145, 263] width 205 height 26
paste input "Ad541436"
type input "Ad541436"
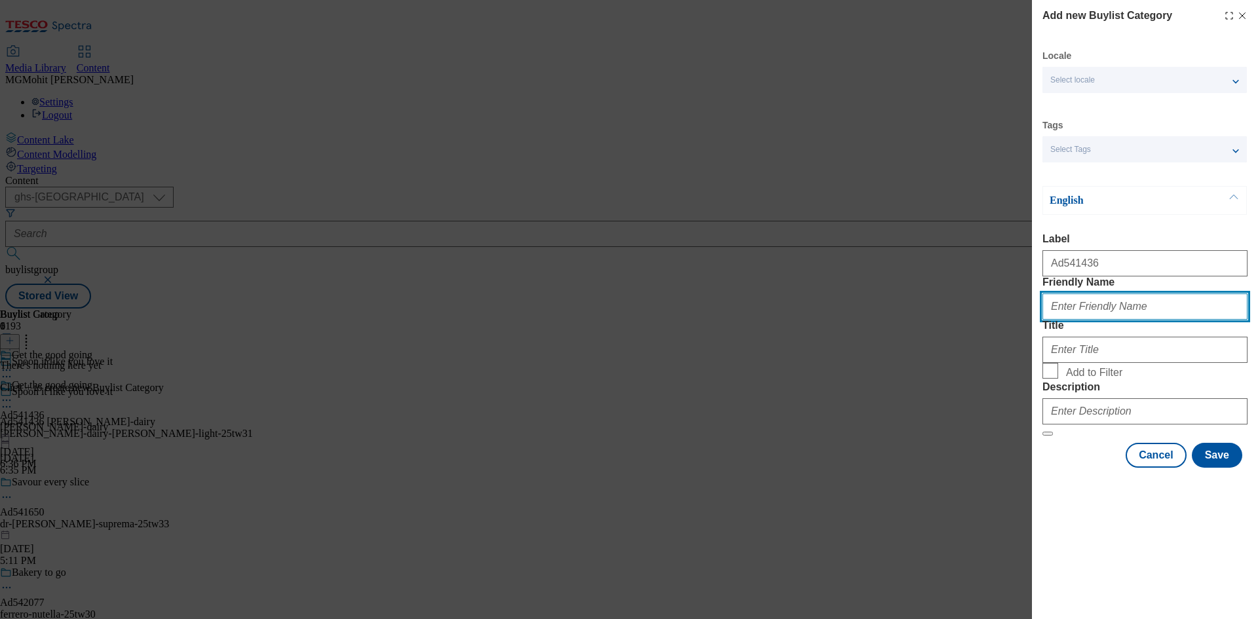
paste input "muller-dairy-muller-light"
type input "muller-dairy-muller-light"
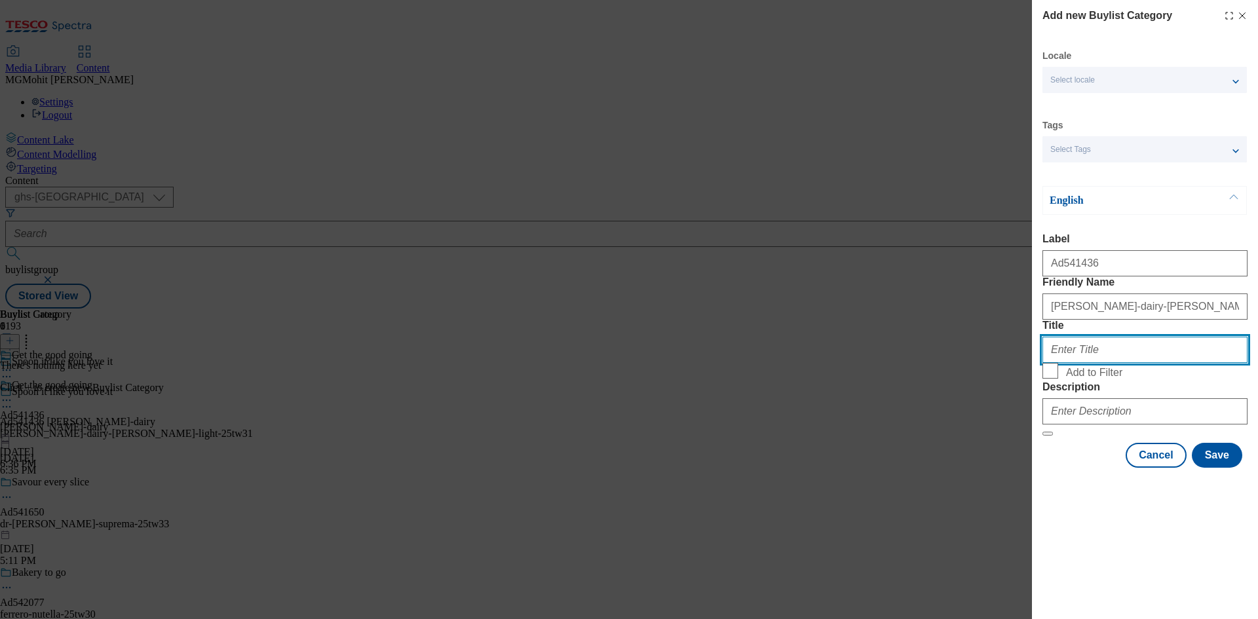
click at [1077, 363] on input "Title" at bounding box center [1145, 350] width 205 height 26
paste input "Muller Dairy"
type input "Muller Dairy"
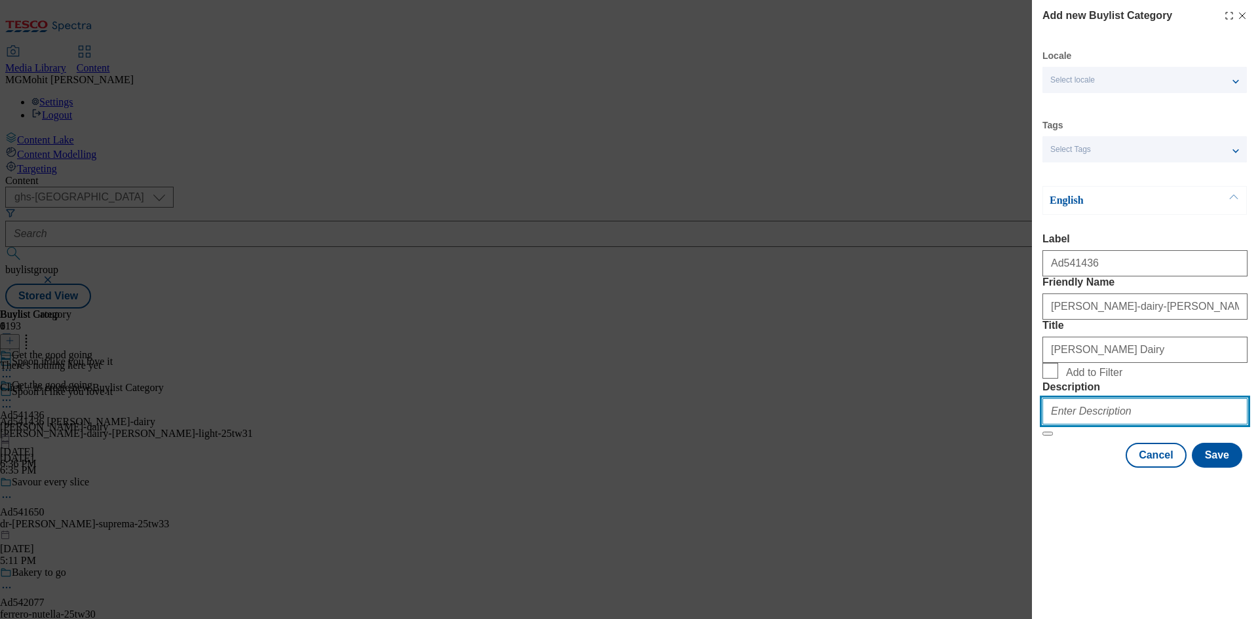
click at [1073, 425] on input "Description" at bounding box center [1145, 411] width 205 height 26
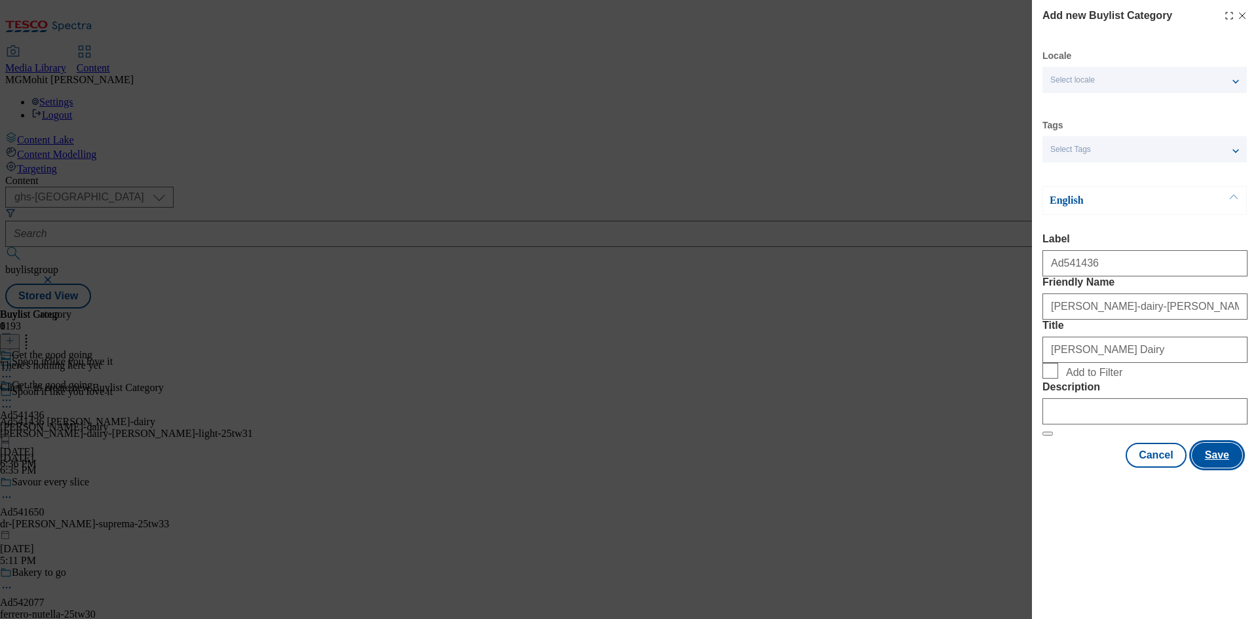
click at [1220, 468] on button "Save" at bounding box center [1217, 455] width 50 height 25
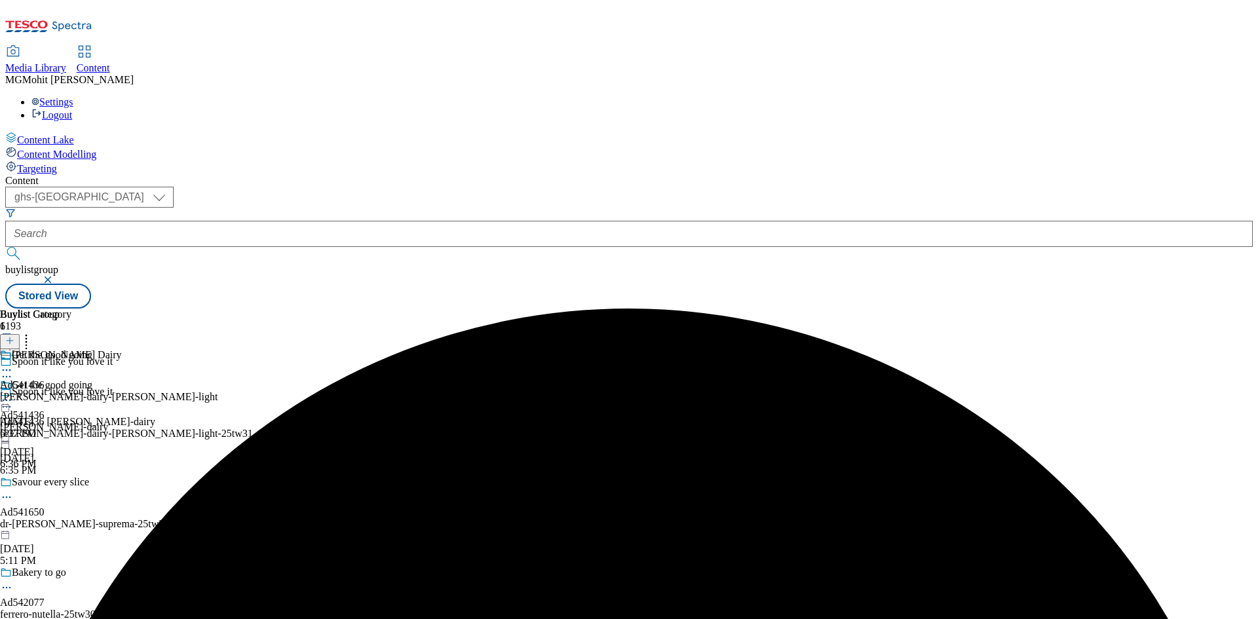
click at [218, 391] on div "muller-dairy-muller-light" at bounding box center [109, 397] width 218 height 12
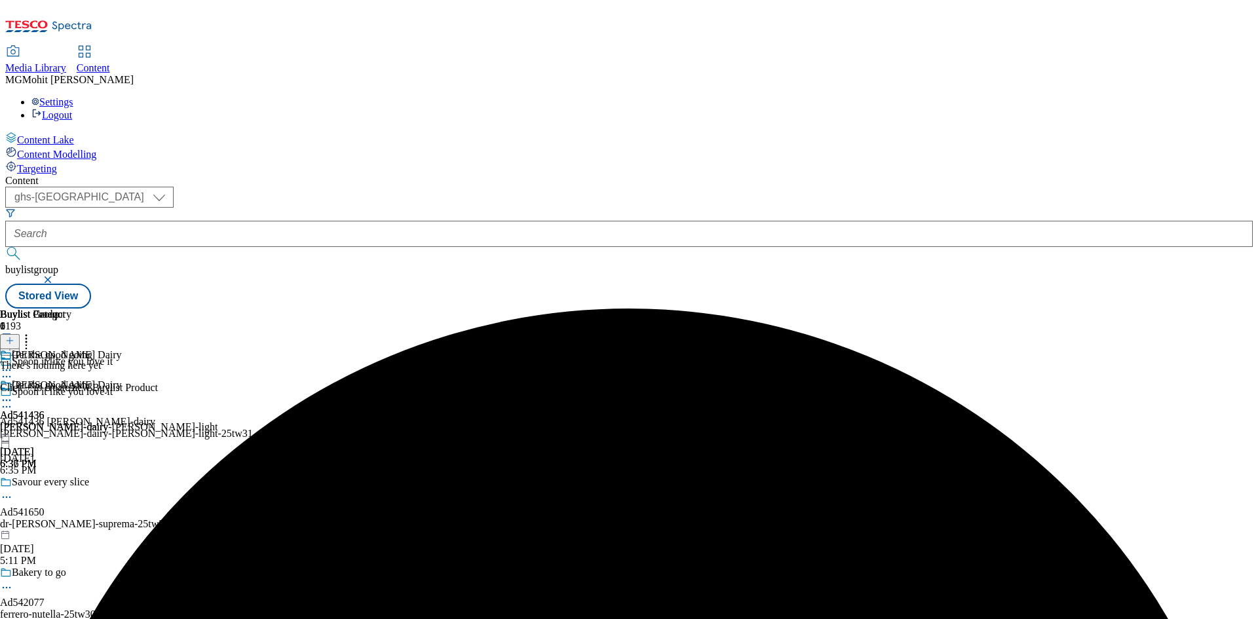
click at [14, 336] on icon at bounding box center [9, 340] width 9 height 9
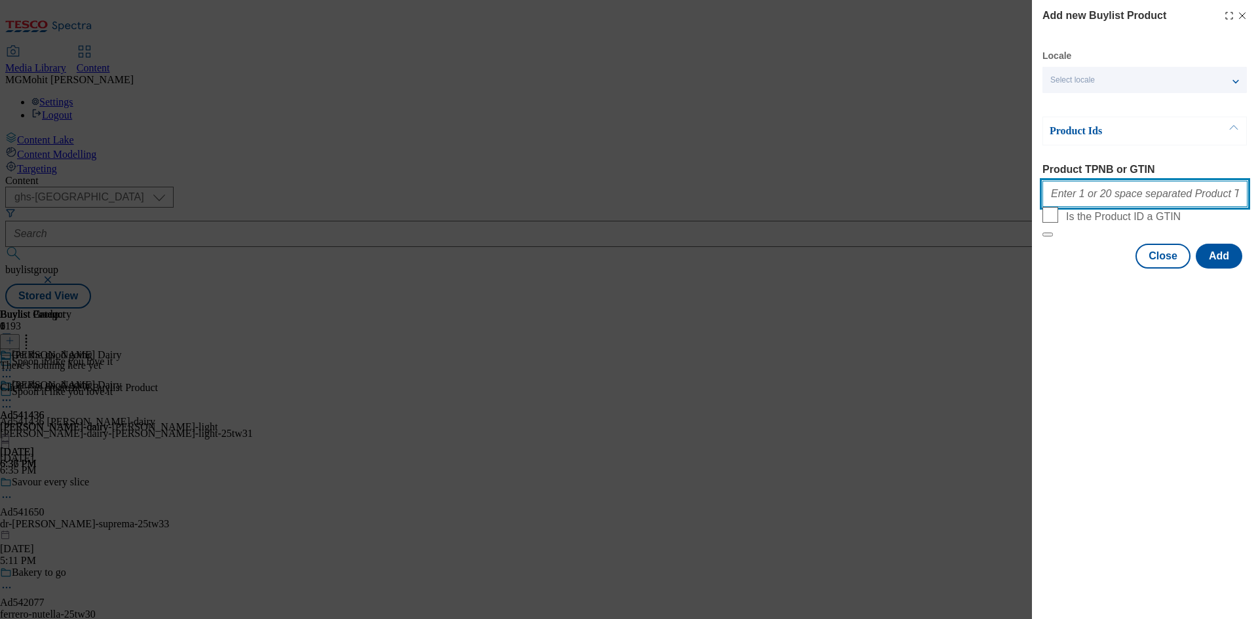
click at [1087, 195] on input "Product TPNB or GTIN" at bounding box center [1145, 194] width 205 height 26
paste input "90781752 89987153 90779928 93478100 90859166 90727501 90784357"
type input "90781752 89987153 90779928 93478100 90859166 90727501 90784357"
click at [1229, 269] on button "Add" at bounding box center [1219, 256] width 47 height 25
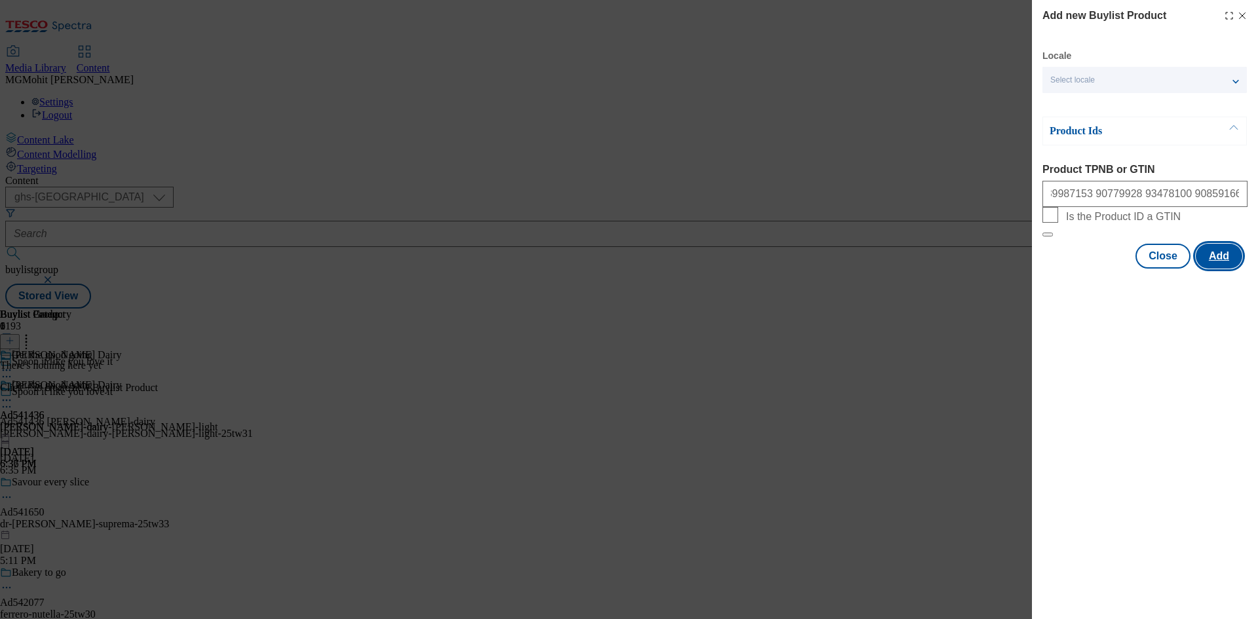
scroll to position [0, 0]
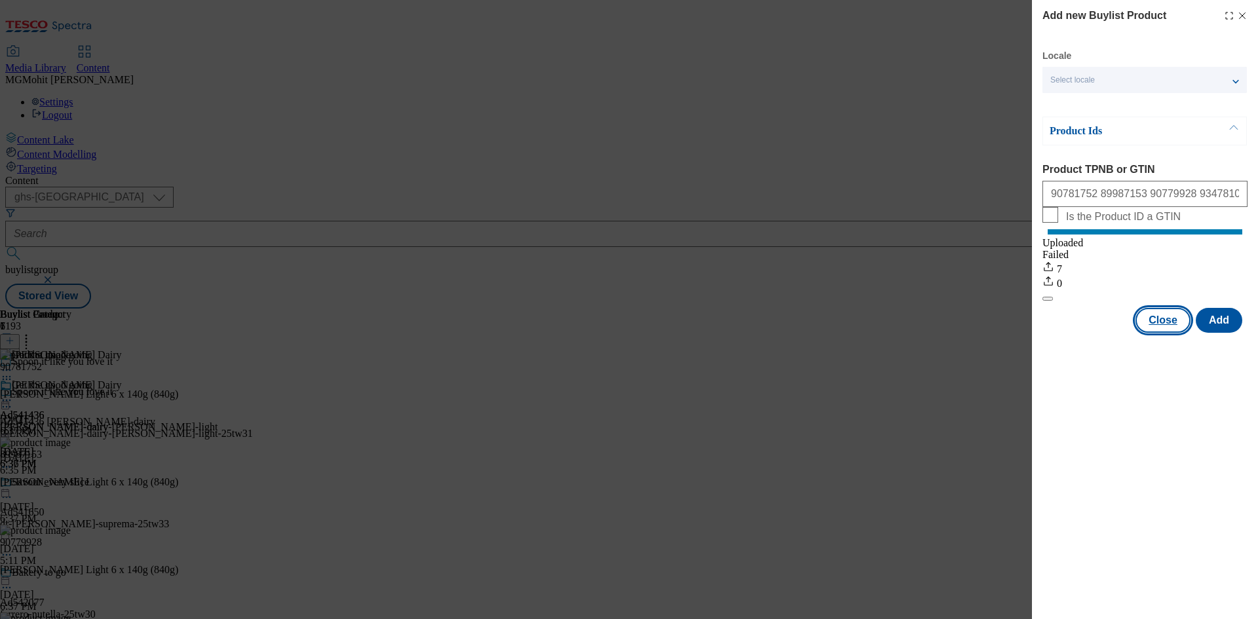
click at [1155, 331] on button "Close" at bounding box center [1163, 320] width 55 height 25
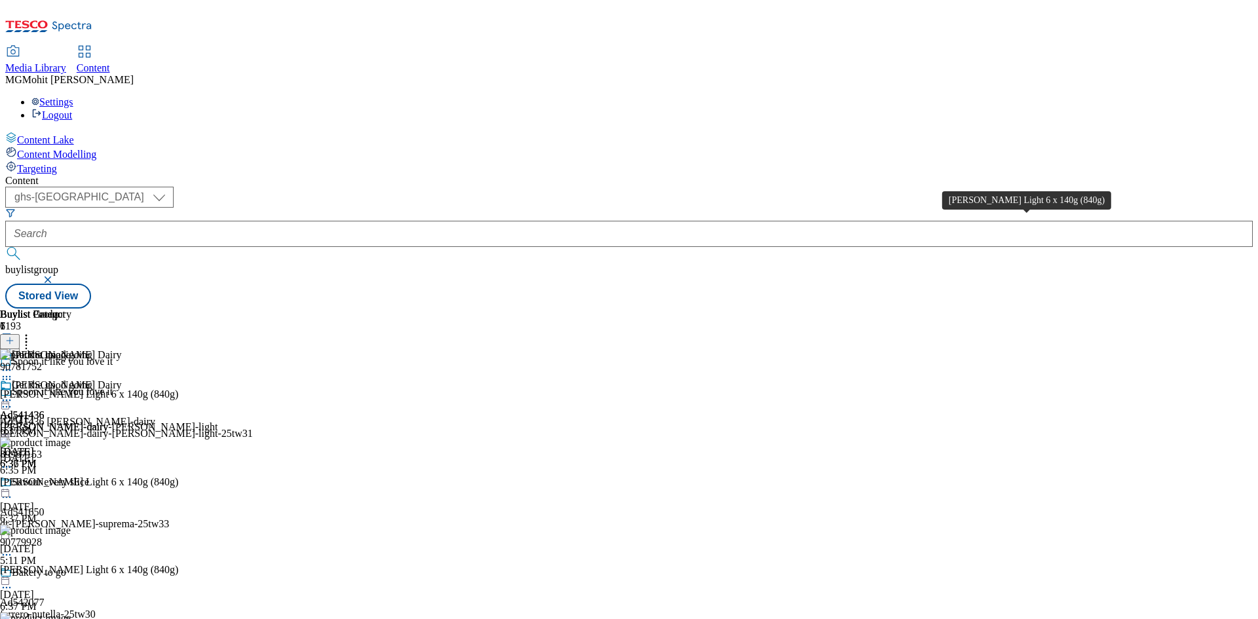
click at [178, 389] on div "Müller Light 6 x 140g (840g)" at bounding box center [89, 395] width 178 height 12
click at [13, 394] on icon at bounding box center [6, 400] width 13 height 13
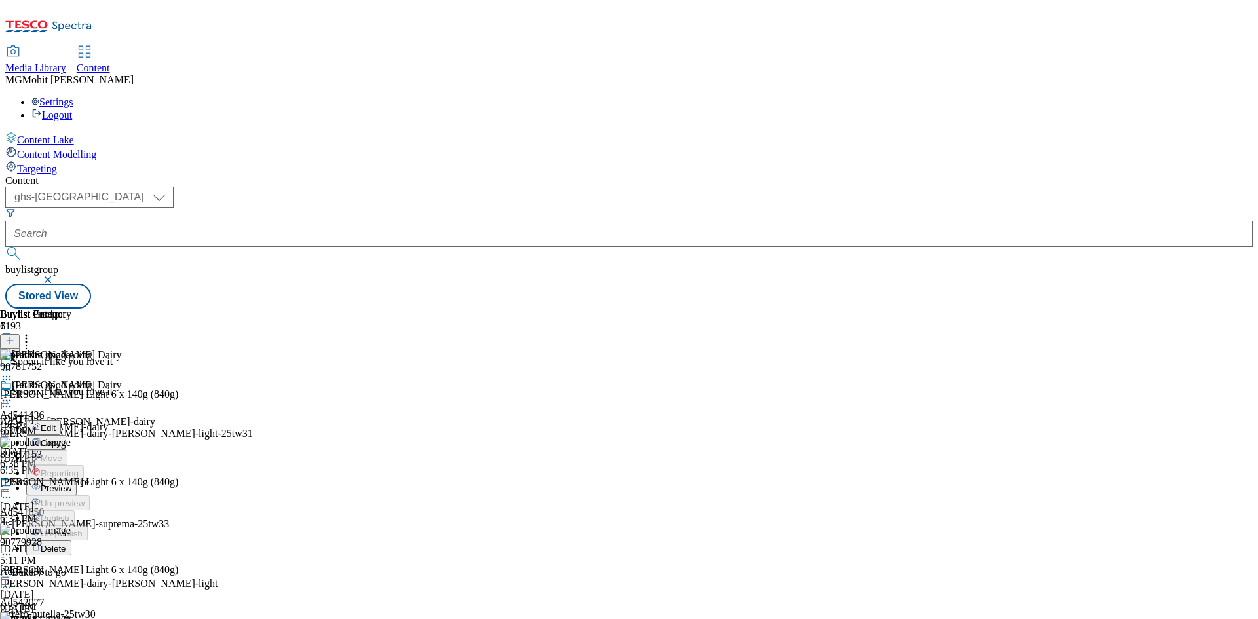
click at [56, 423] on span "Edit" at bounding box center [48, 428] width 15 height 10
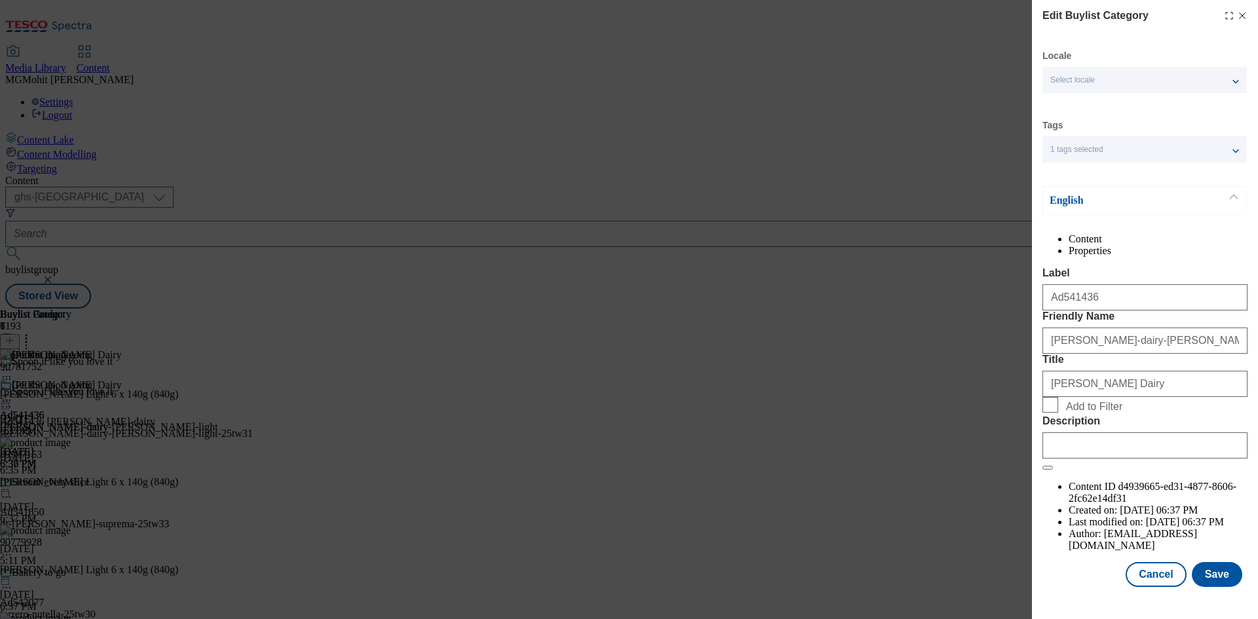
scroll to position [26, 0]
click at [1097, 459] on input "Description" at bounding box center [1145, 446] width 205 height 26
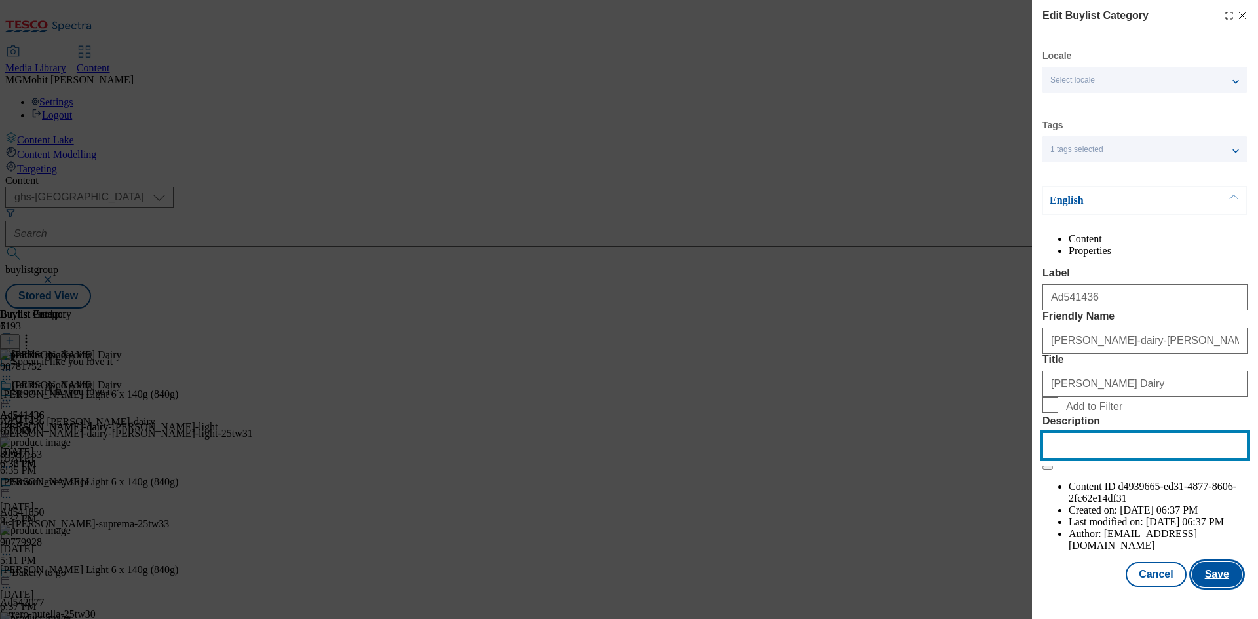
paste input "Müller Light 6 x 140g (840g)"
type input "Müller Light 6 x 140g (840g)"
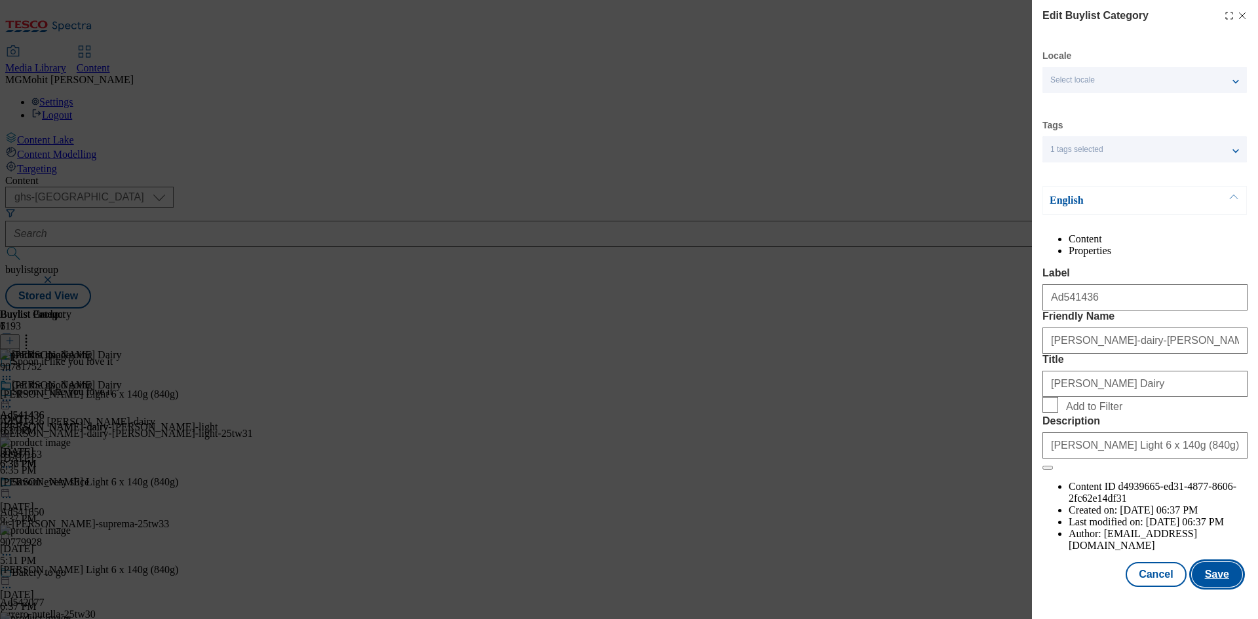
click at [1207, 582] on button "Save" at bounding box center [1217, 574] width 50 height 25
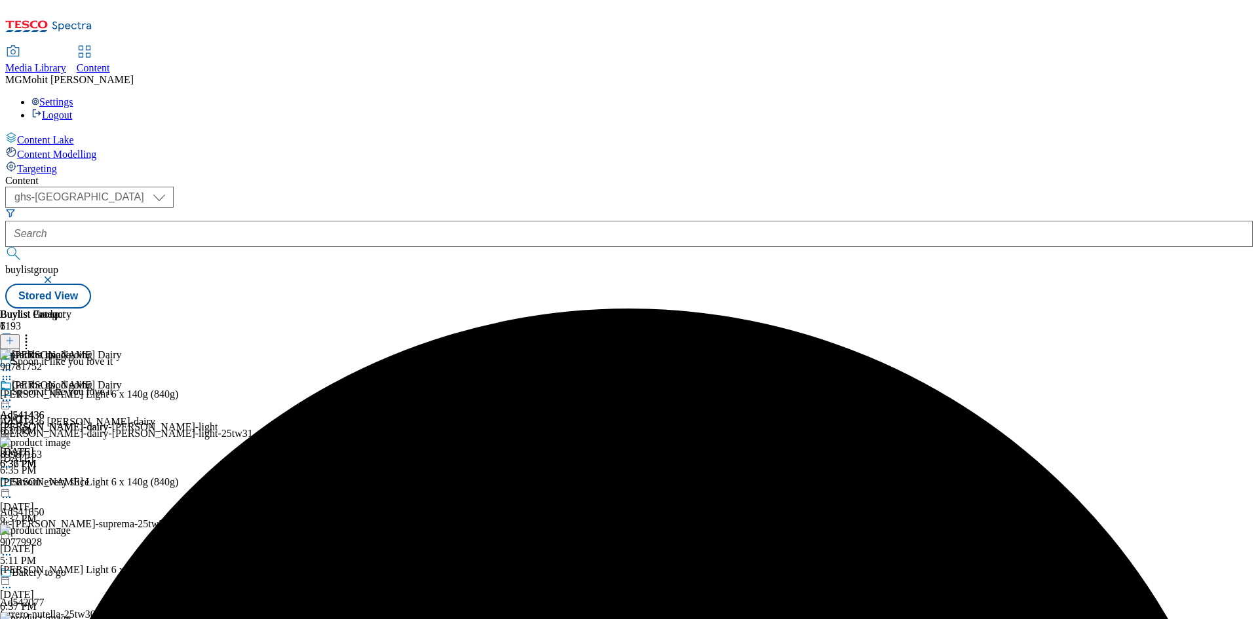
click at [13, 394] on icon at bounding box center [6, 400] width 13 height 13
click at [56, 423] on span "Edit" at bounding box center [48, 428] width 15 height 10
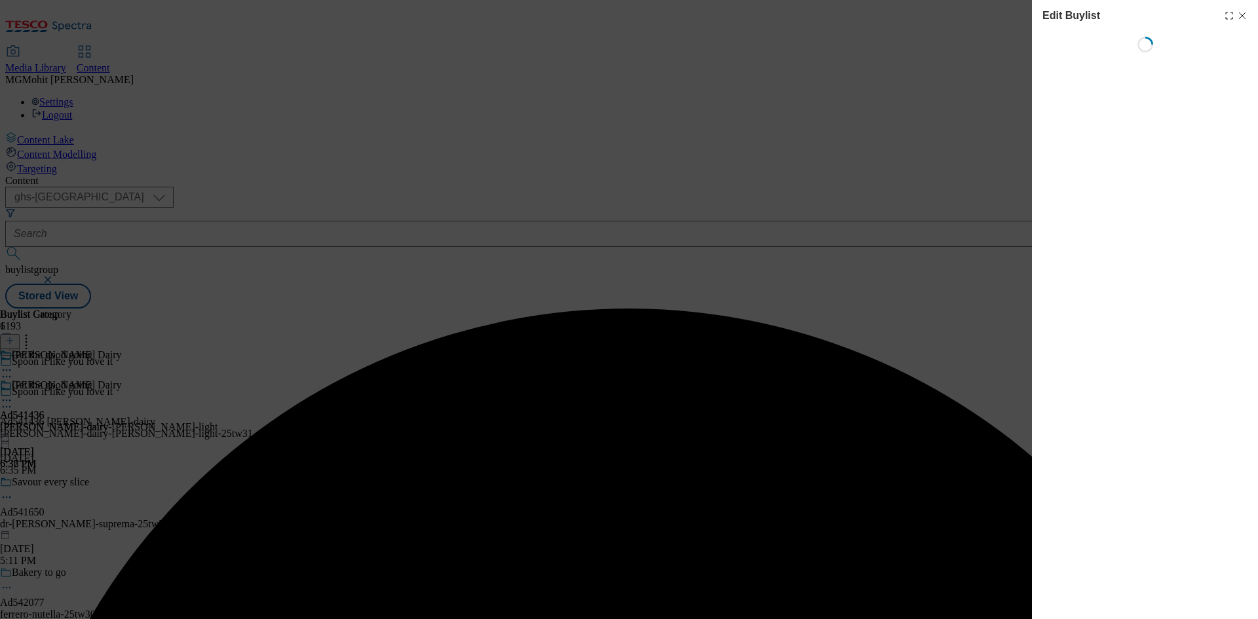
select select "tactical"
select select "supplier funded short term 1-3 weeks"
select select "dunnhumby"
select select "Banner"
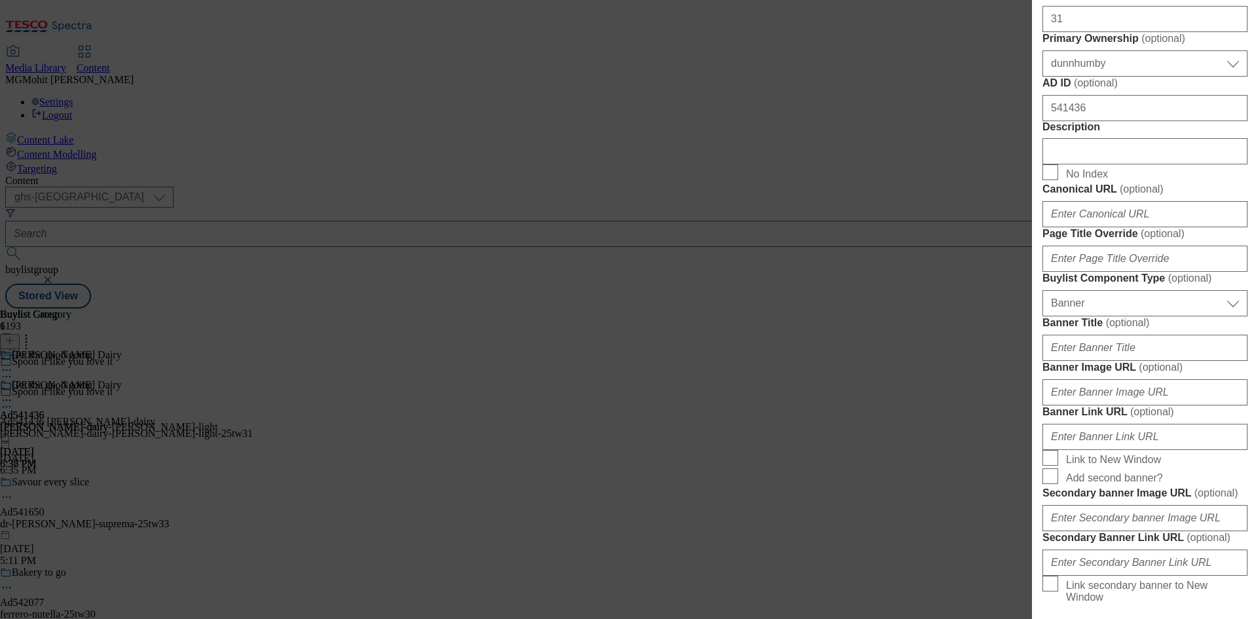
scroll to position [655, 0]
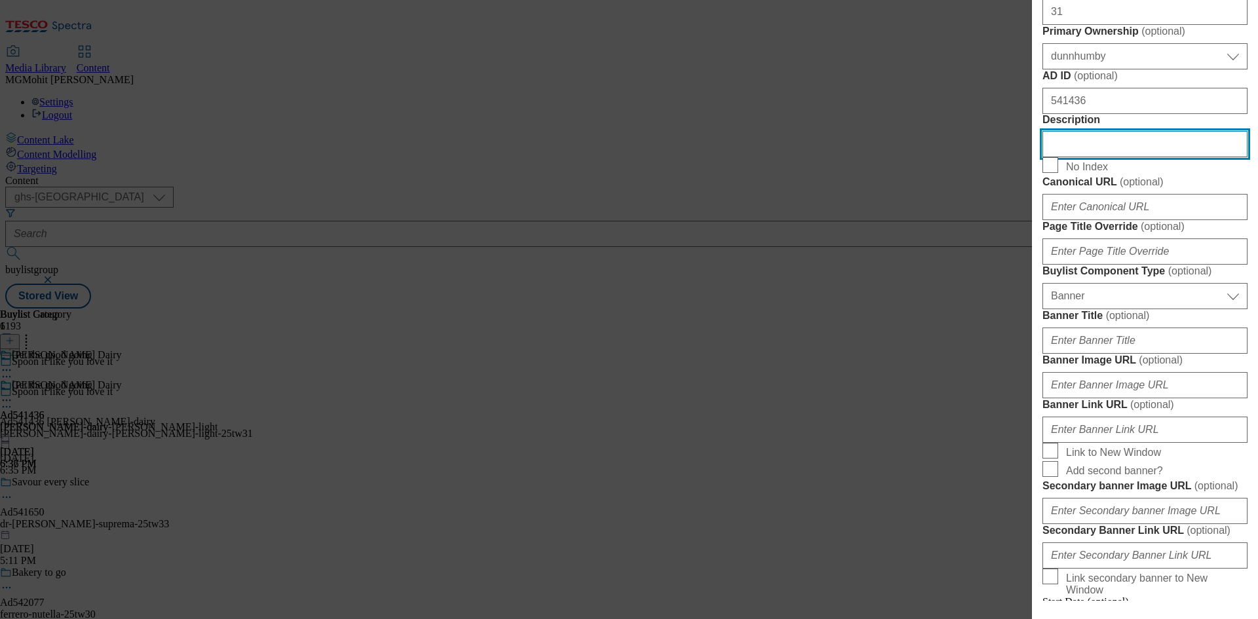
click at [1071, 157] on input "Description" at bounding box center [1145, 144] width 205 height 26
paste input "Müller Light 6 x 140g (840g)"
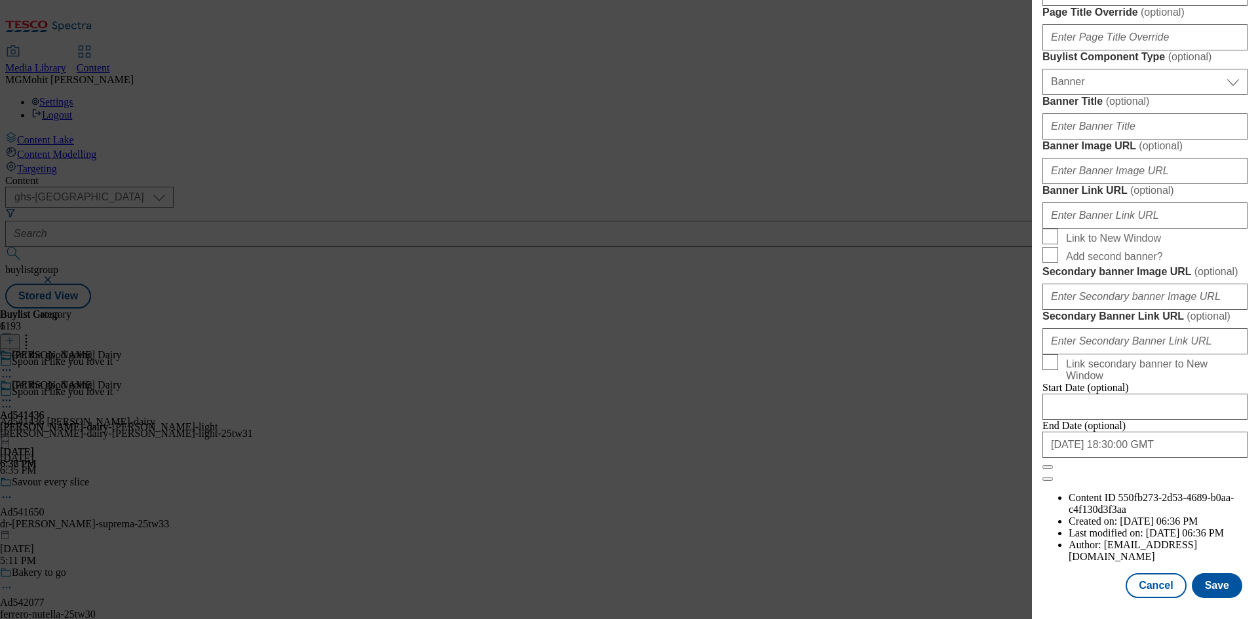
scroll to position [1357, 0]
type input "Müller Light 6 x 140g (840g)"
click at [1200, 579] on button "Save" at bounding box center [1217, 585] width 50 height 25
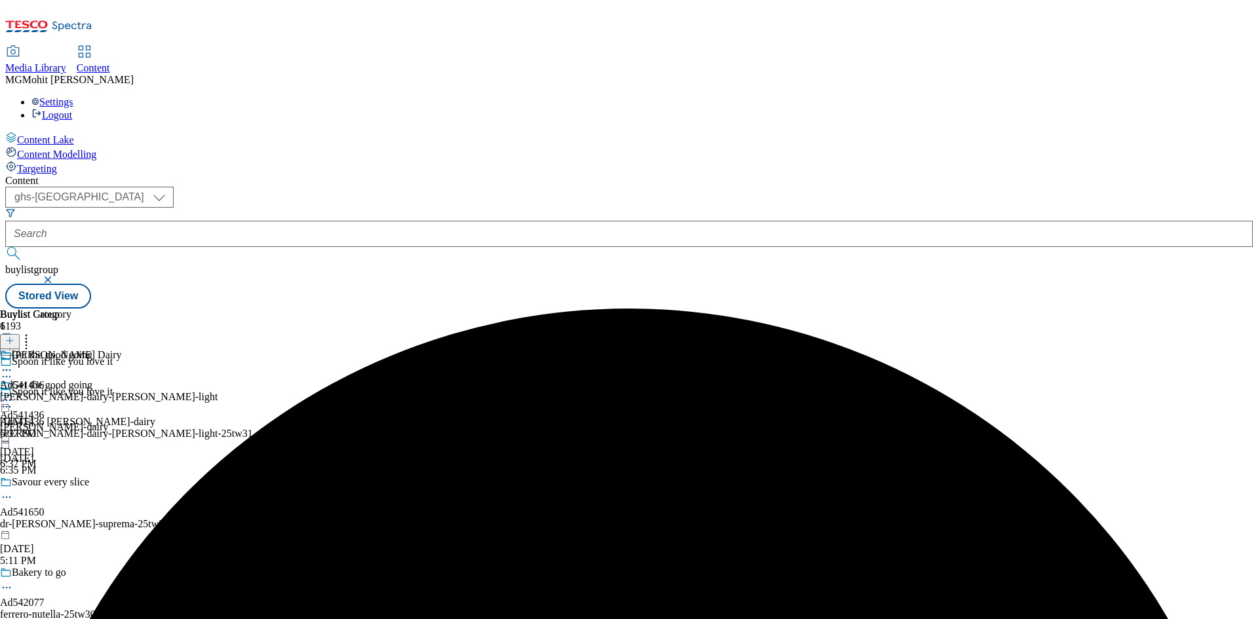
click at [8, 406] on circle at bounding box center [7, 407] width 2 height 2
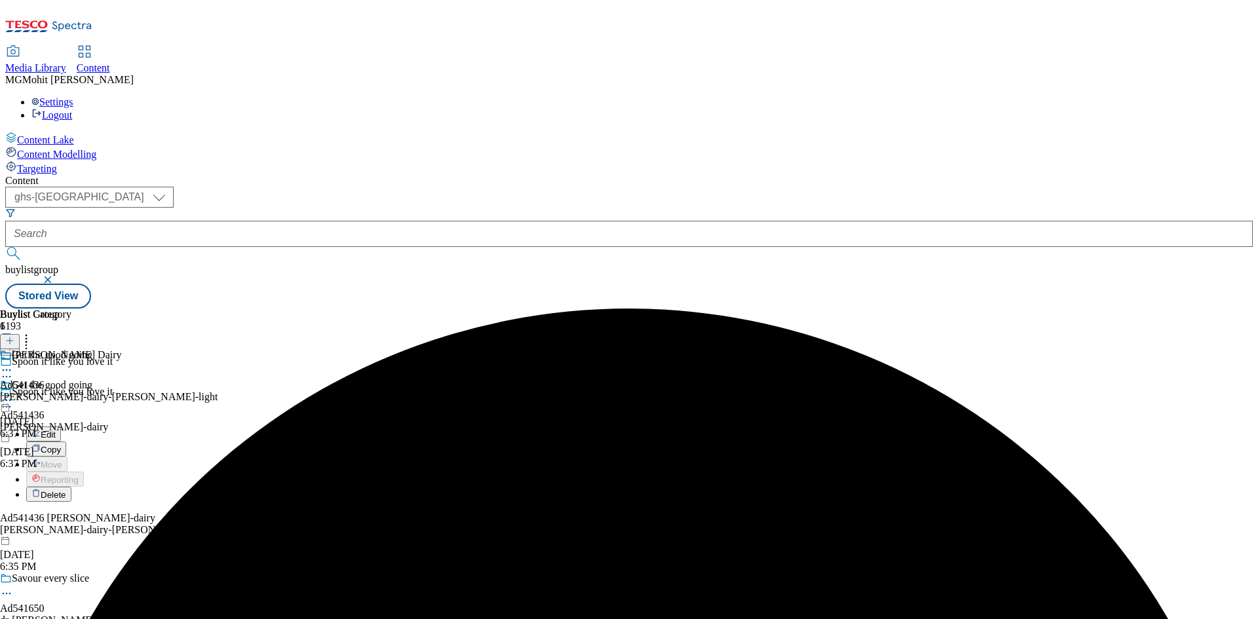
click at [56, 430] on span "Edit" at bounding box center [48, 435] width 15 height 10
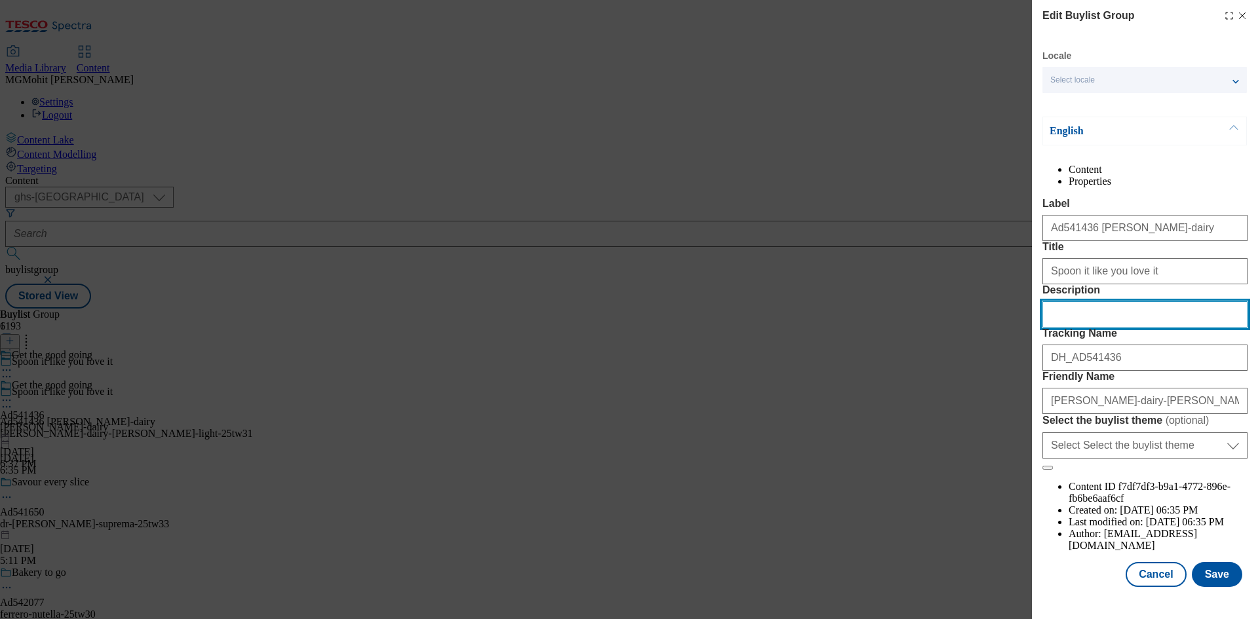
click at [1108, 328] on input "Description" at bounding box center [1145, 314] width 205 height 26
paste input "Müller Light 6 x 140g (840g)"
type input "Müller Light 6 x 140g (840g)"
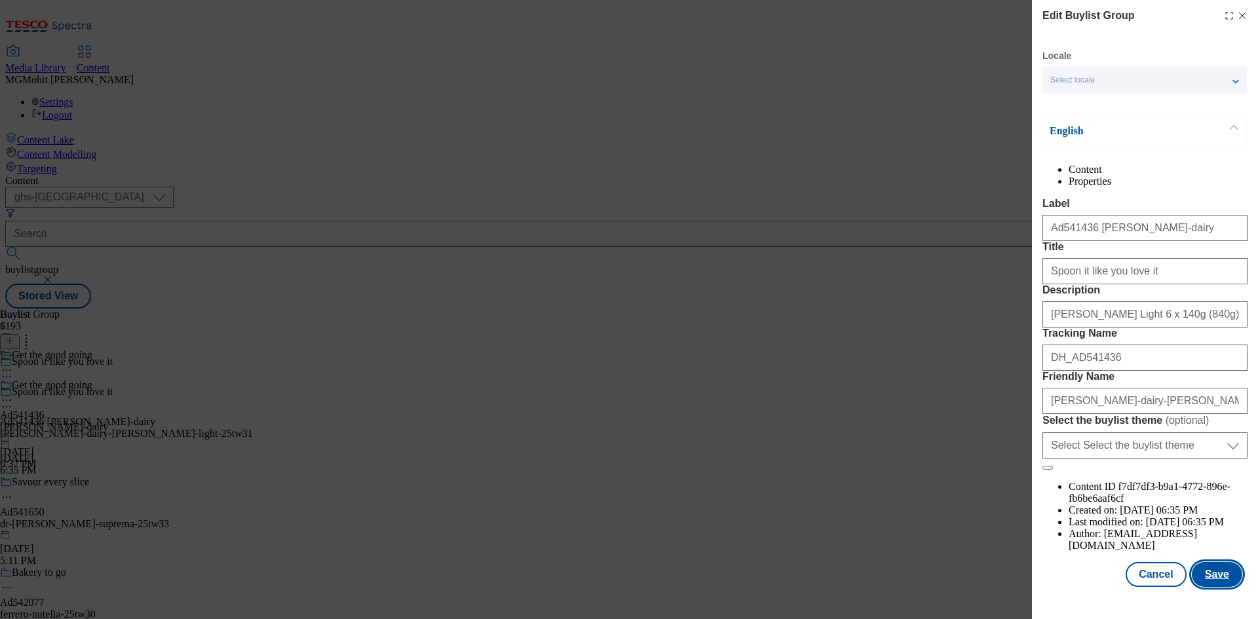
click at [1220, 587] on button "Save" at bounding box center [1217, 574] width 50 height 25
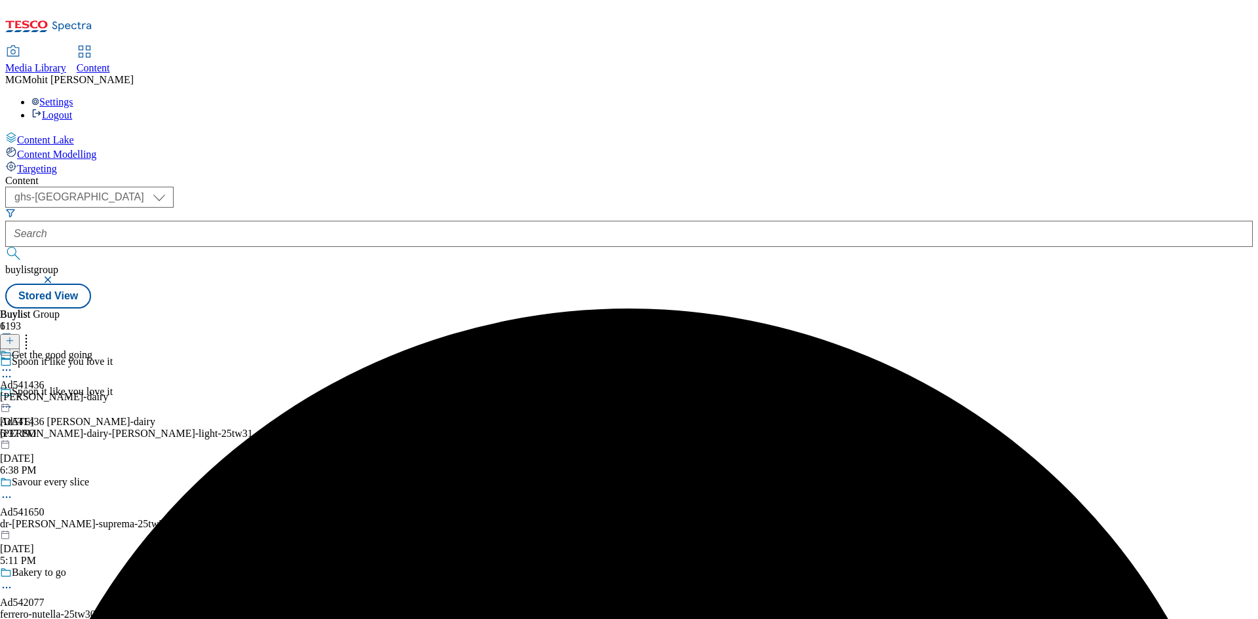
click at [8, 370] on circle at bounding box center [7, 371] width 2 height 2
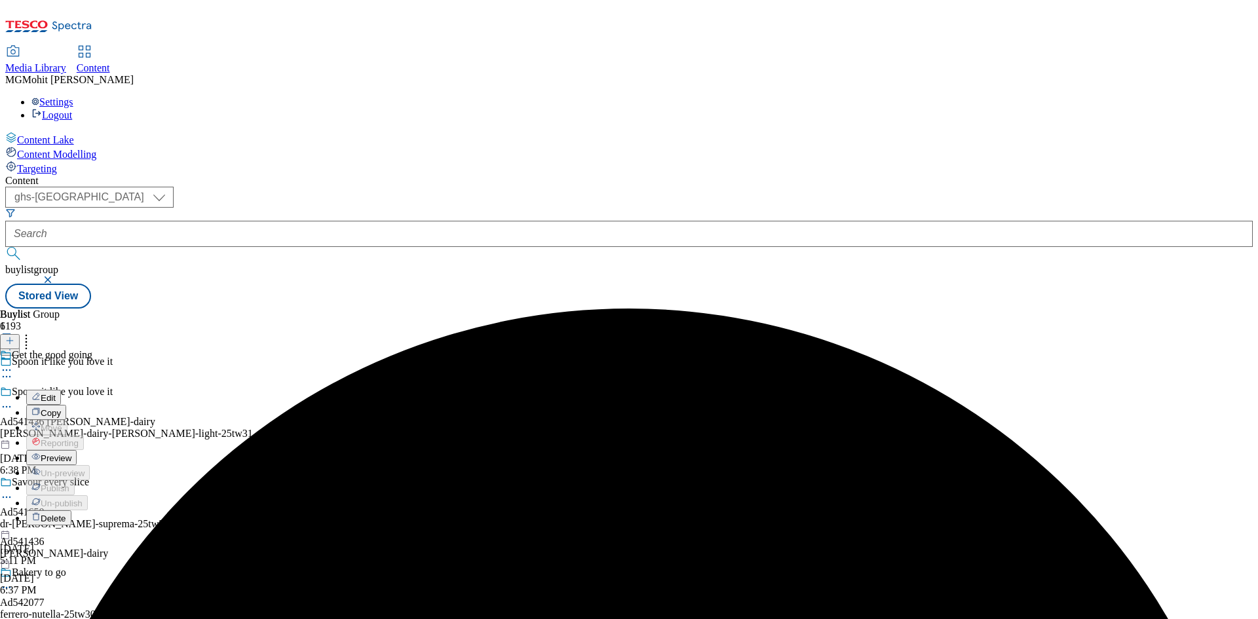
click at [71, 454] on span "Preview" at bounding box center [56, 459] width 31 height 10
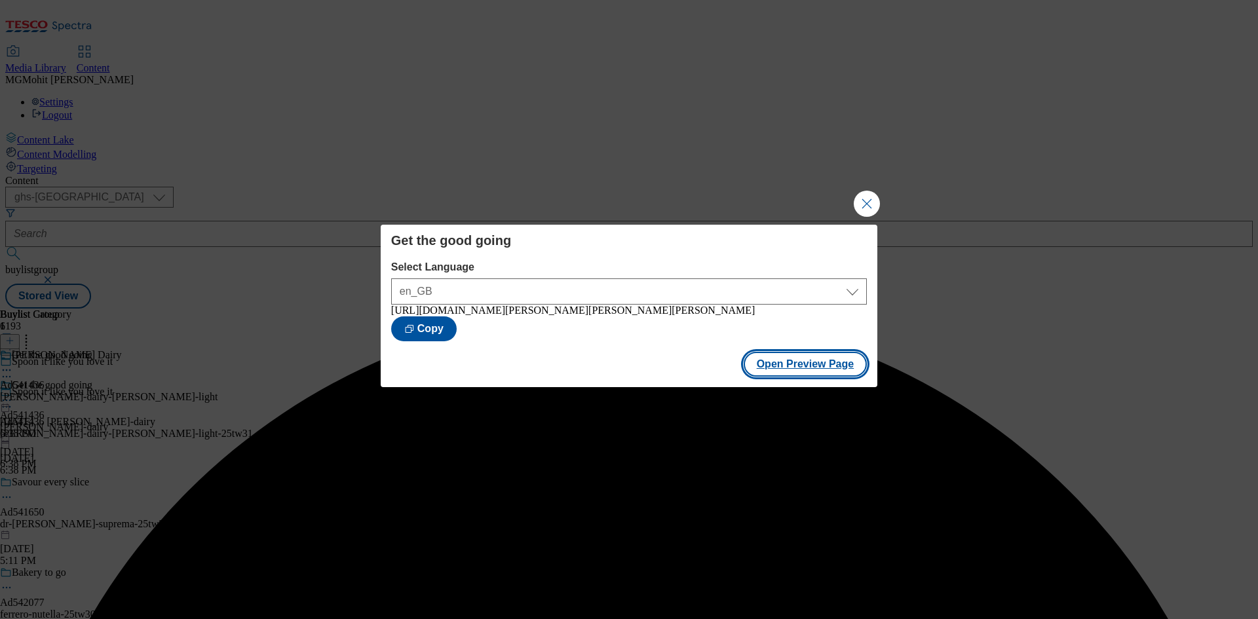
click at [762, 364] on button "Open Preview Page" at bounding box center [806, 364] width 124 height 25
click at [859, 197] on button "Close Modal" at bounding box center [867, 204] width 26 height 26
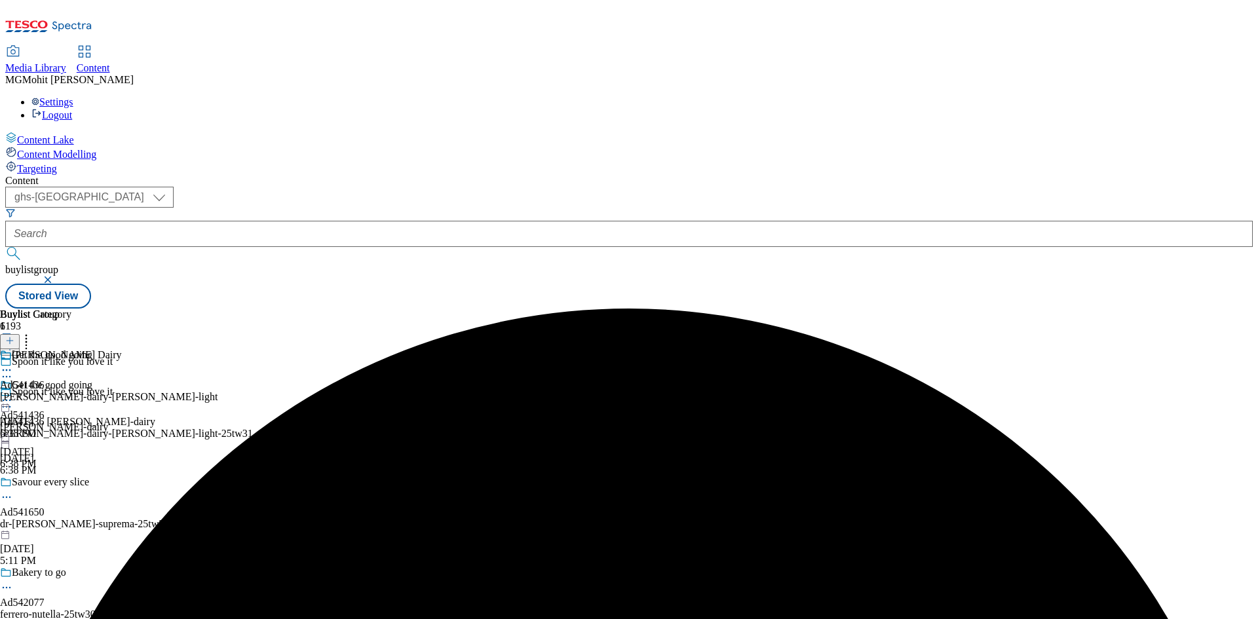
click at [8, 400] on circle at bounding box center [7, 401] width 2 height 2
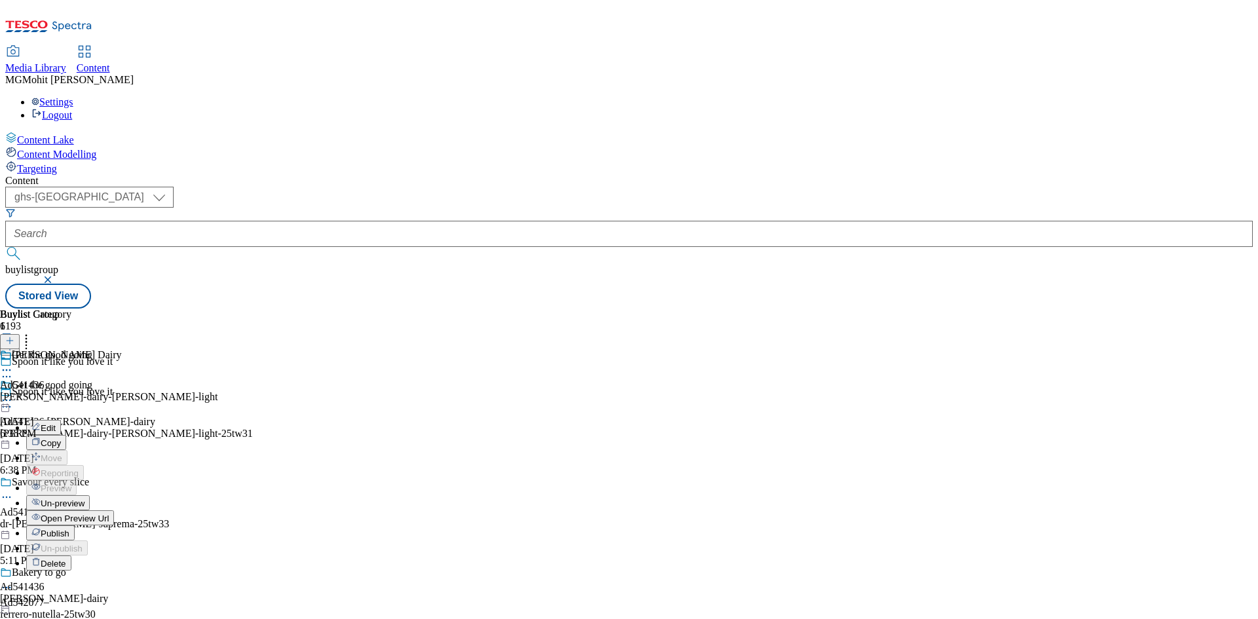
click at [69, 529] on span "Publish" at bounding box center [55, 534] width 29 height 10
